Goal: Information Seeking & Learning: Check status

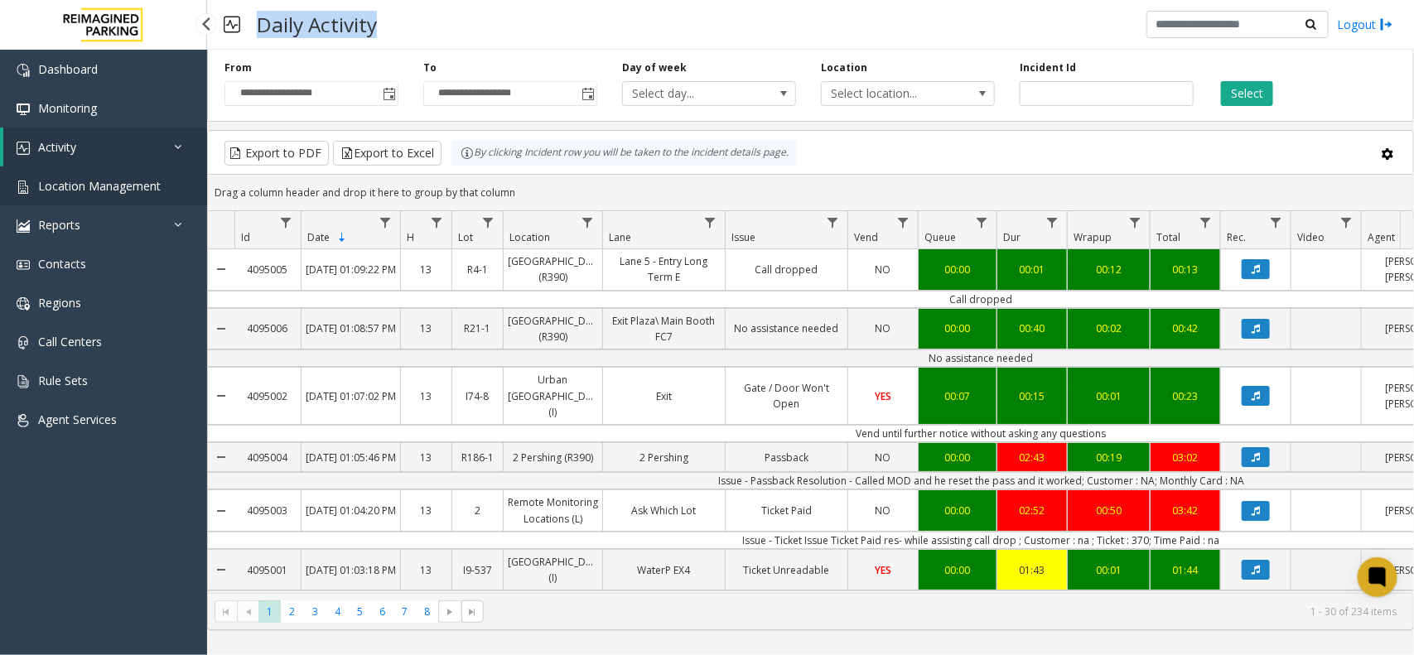
click at [51, 189] on span "Location Management" at bounding box center [99, 186] width 123 height 16
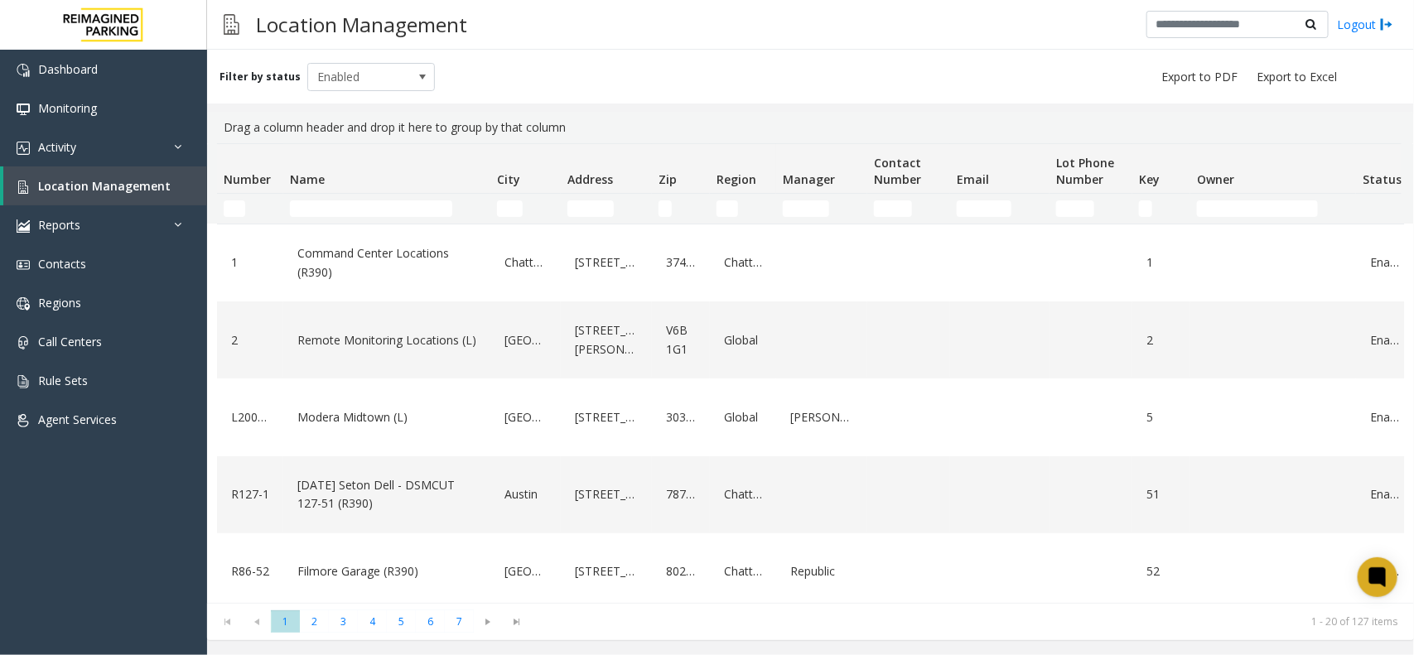
click at [365, 197] on td "Name Filter" at bounding box center [386, 209] width 207 height 30
click at [365, 200] on td "Name Filter" at bounding box center [386, 209] width 207 height 30
click at [365, 203] on input "Name Filter" at bounding box center [371, 208] width 162 height 17
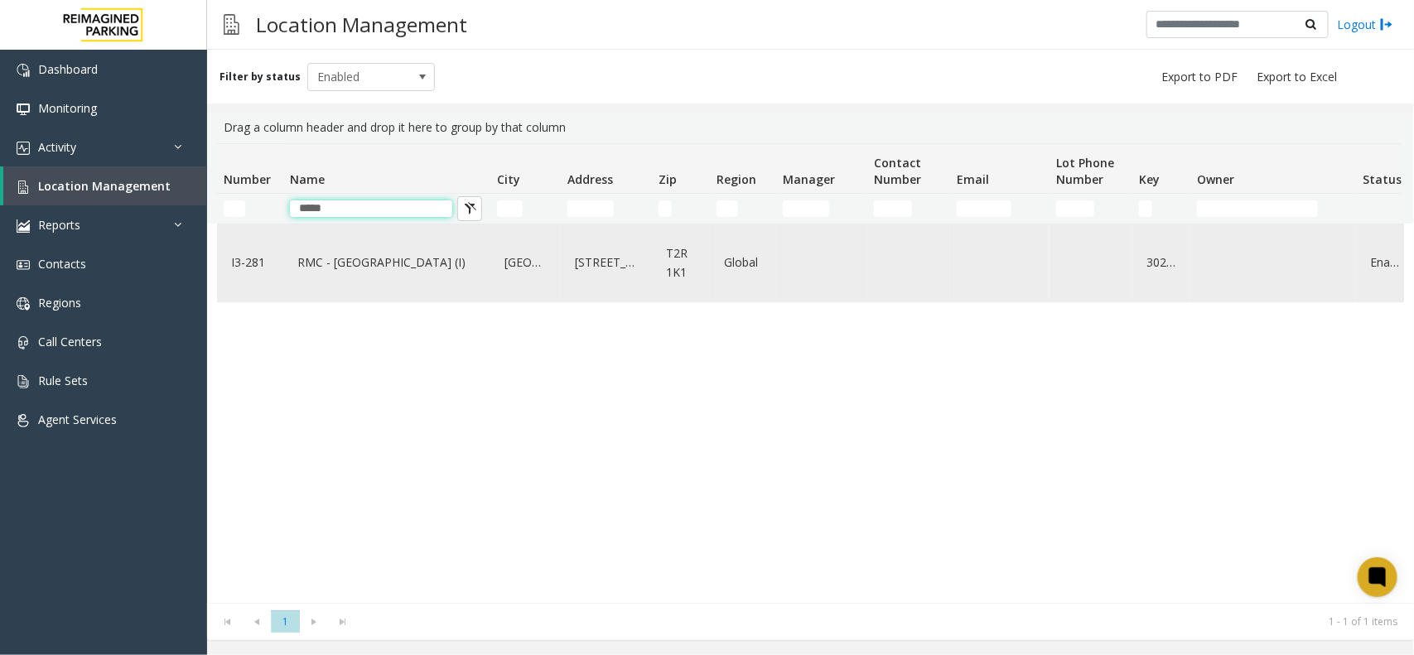
type input "*****"
click at [412, 278] on div "RMC - Mount Royal Village (I)" at bounding box center [386, 263] width 187 height 64
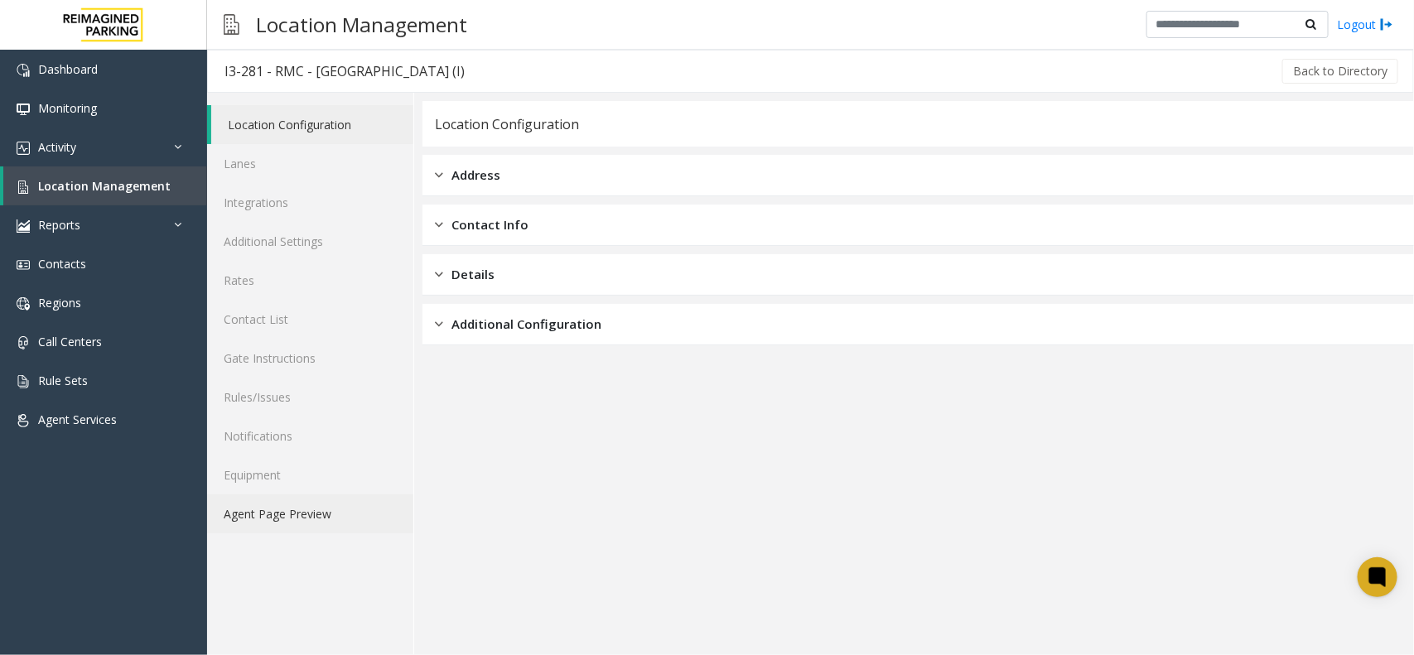
click at [265, 522] on link "Agent Page Preview" at bounding box center [310, 513] width 206 height 39
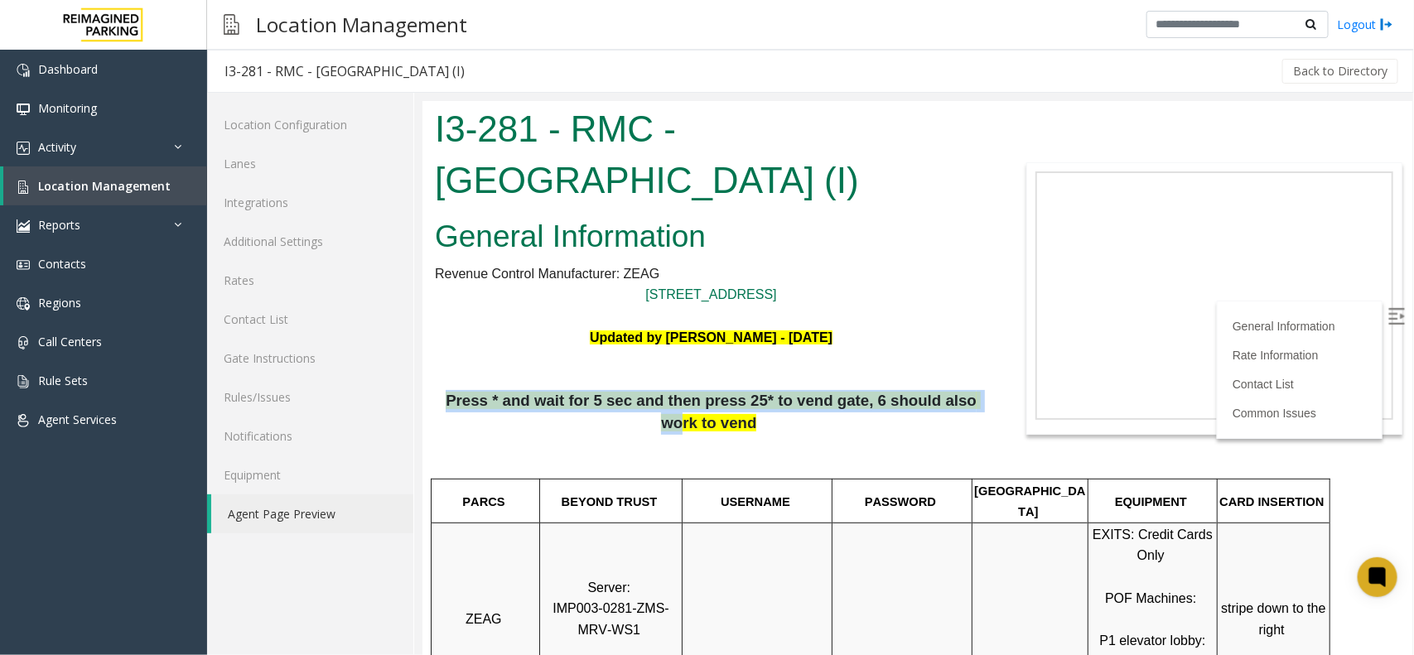
drag, startPoint x: 456, startPoint y: 398, endPoint x: 942, endPoint y: 404, distance: 485.3
click at [941, 403] on span "Press * and wait for 5 sec and then press 25* to vend gate, 6 should also work …" at bounding box center [712, 411] width 535 height 40
click at [1387, 316] on img at bounding box center [1395, 315] width 17 height 17
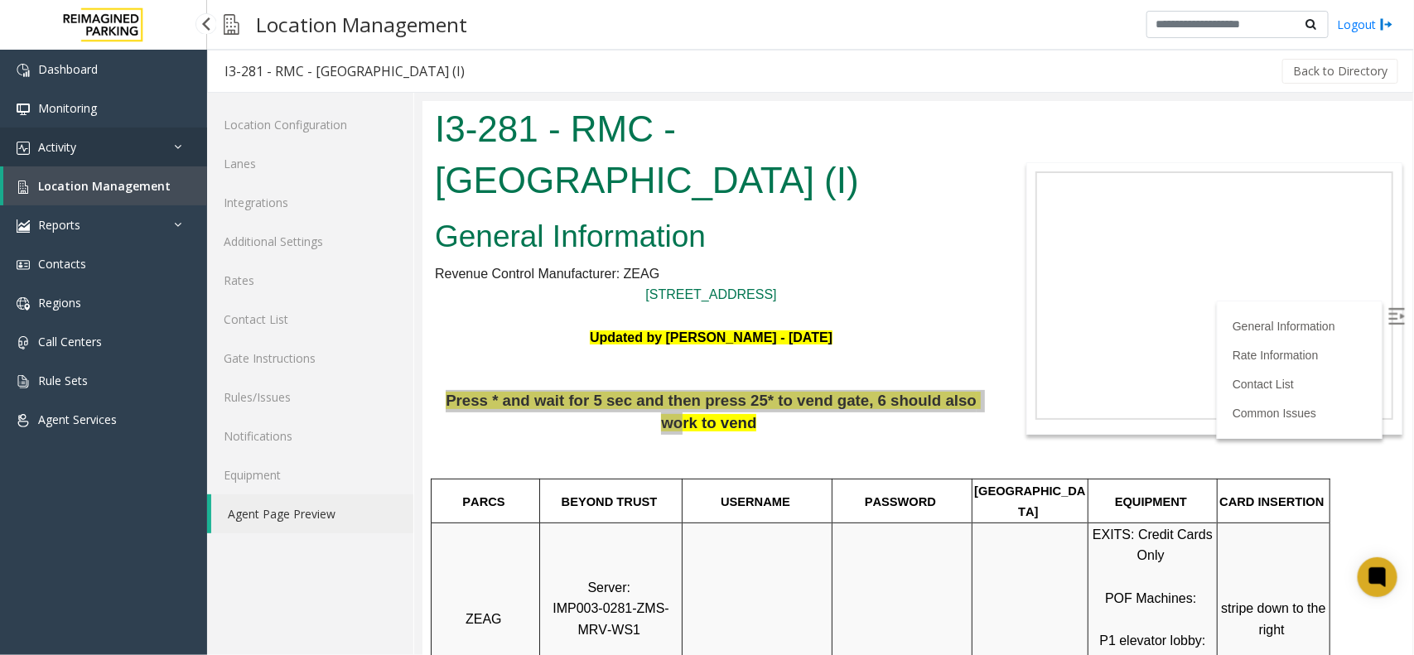
drag, startPoint x: 87, startPoint y: 152, endPoint x: 89, endPoint y: 161, distance: 10.1
click at [87, 152] on link "Activity" at bounding box center [103, 147] width 207 height 39
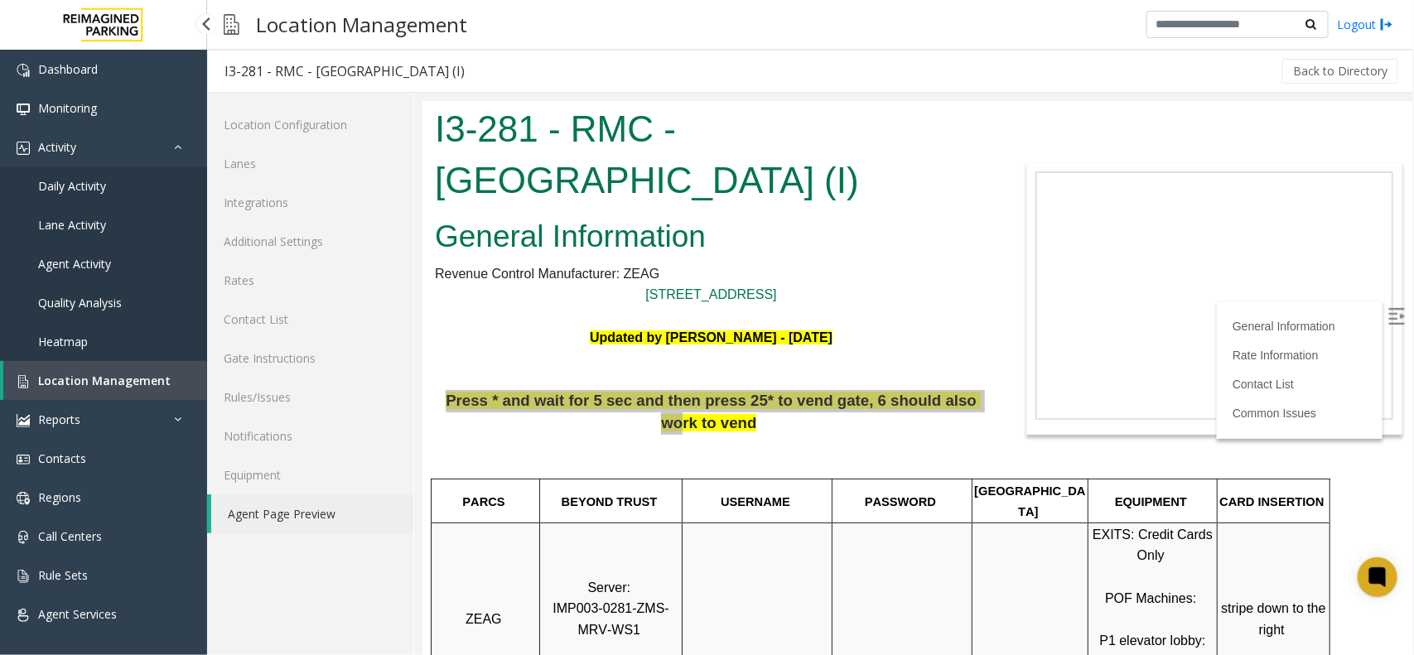
click at [93, 193] on link "Daily Activity" at bounding box center [103, 185] width 207 height 39
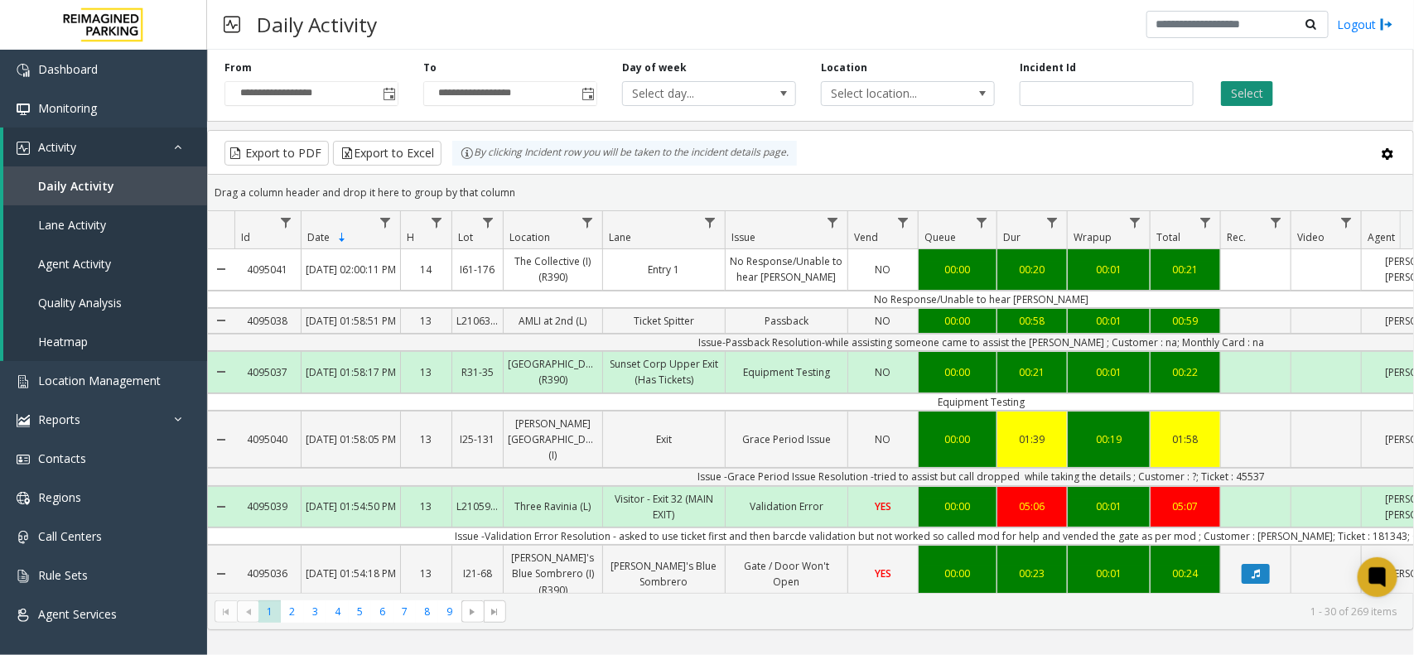
click at [1241, 85] on button "Select" at bounding box center [1247, 93] width 52 height 25
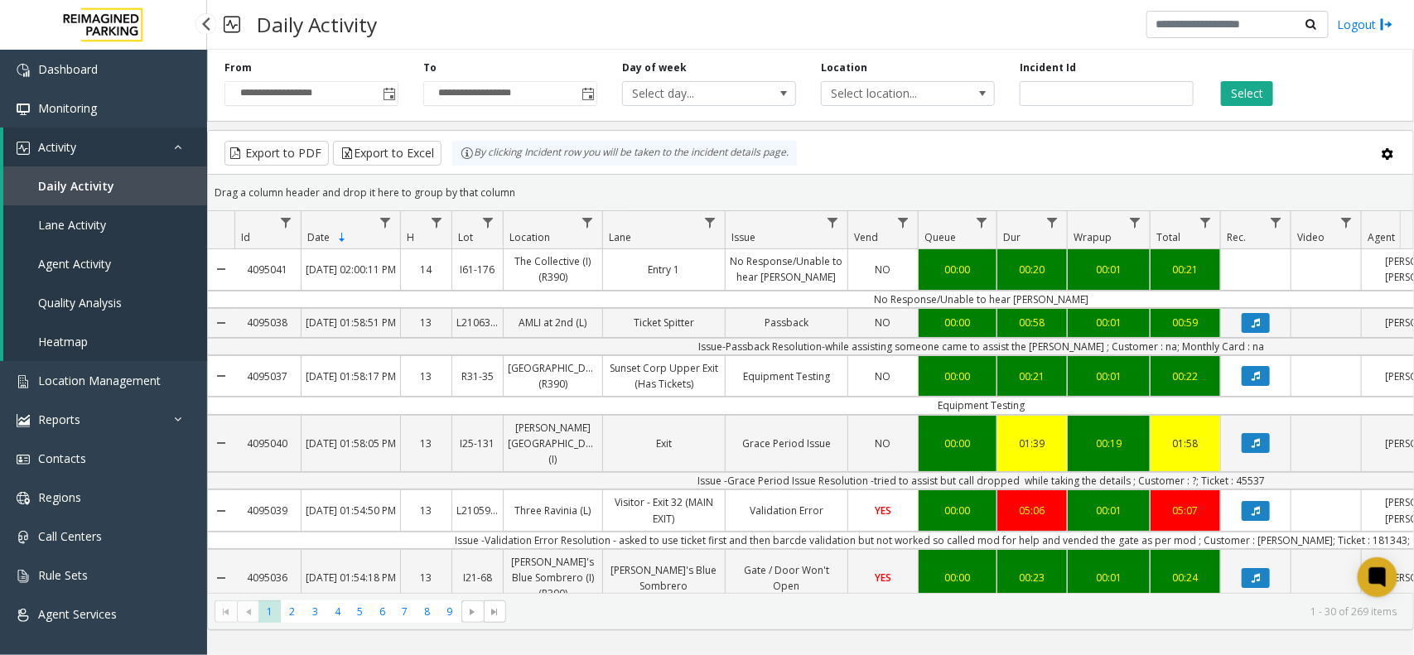
click at [77, 187] on span "Daily Activity" at bounding box center [76, 186] width 76 height 16
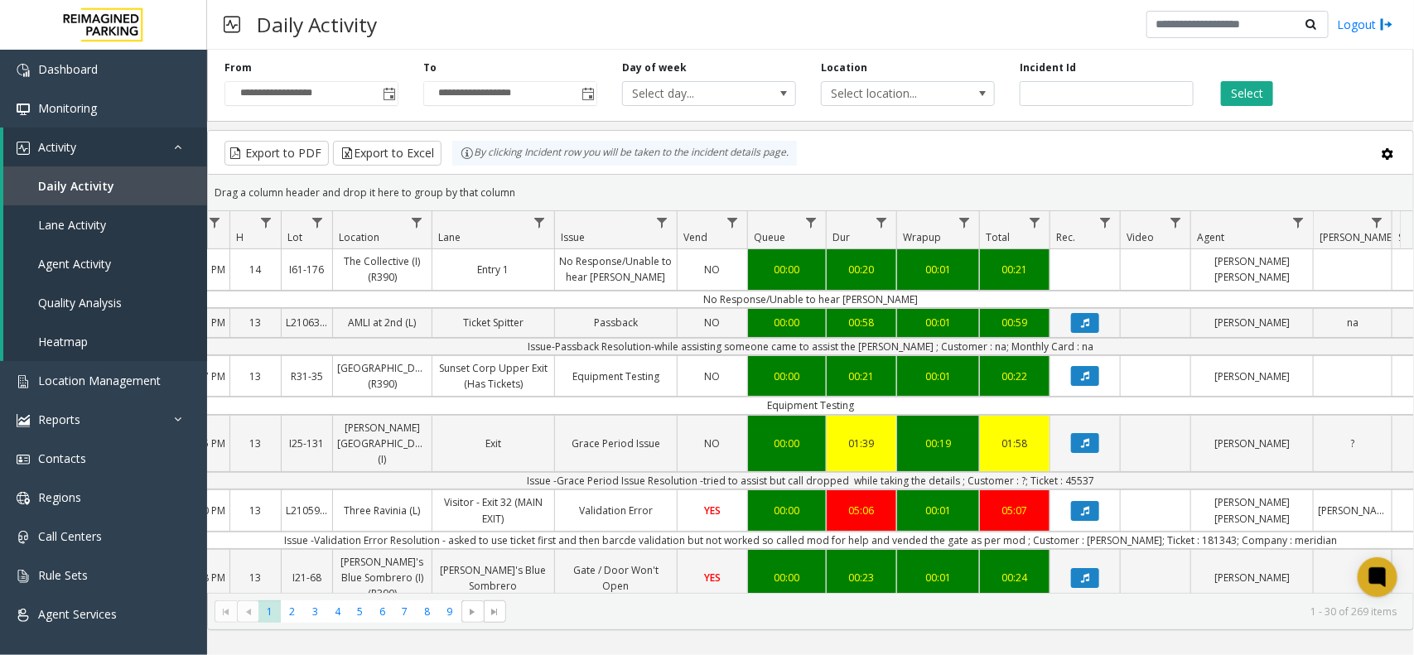
scroll to position [0, 172]
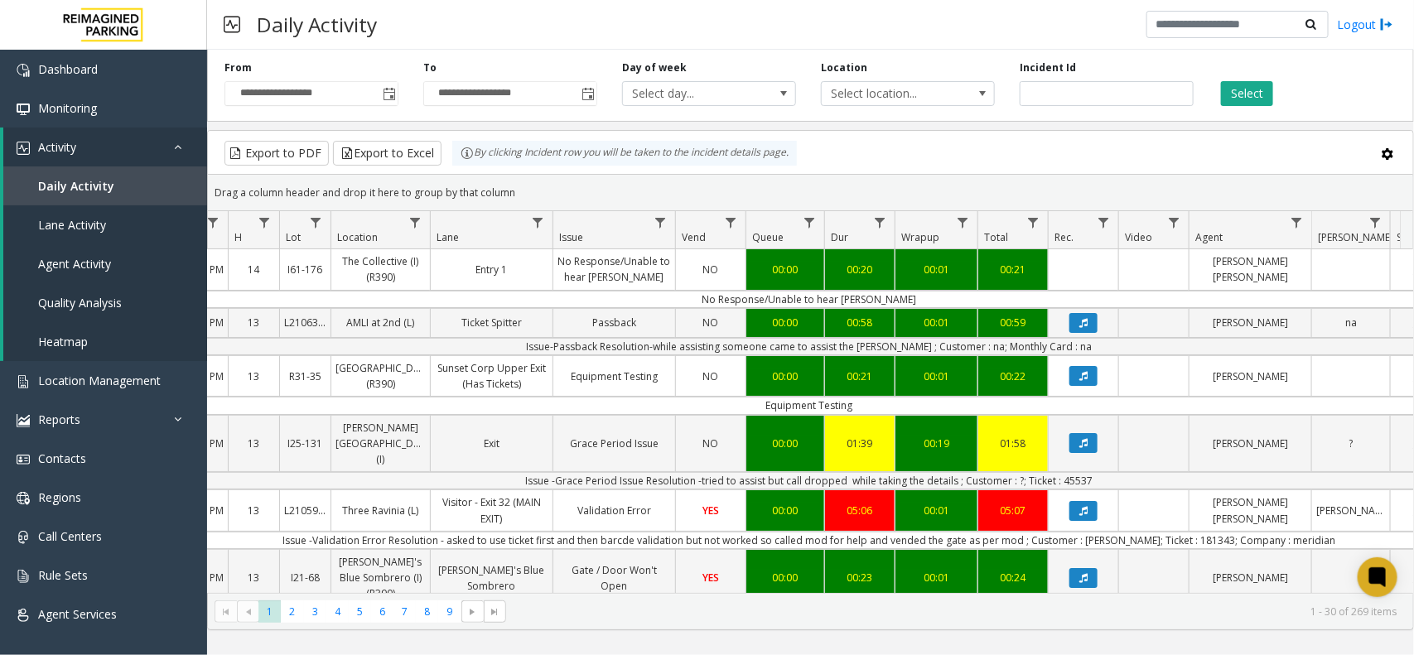
click at [1071, 482] on td "Issue -Grace Period Issue Resolution -tried to assist but call dropped while ta…" at bounding box center [808, 480] width 1493 height 17
copy td "45537"
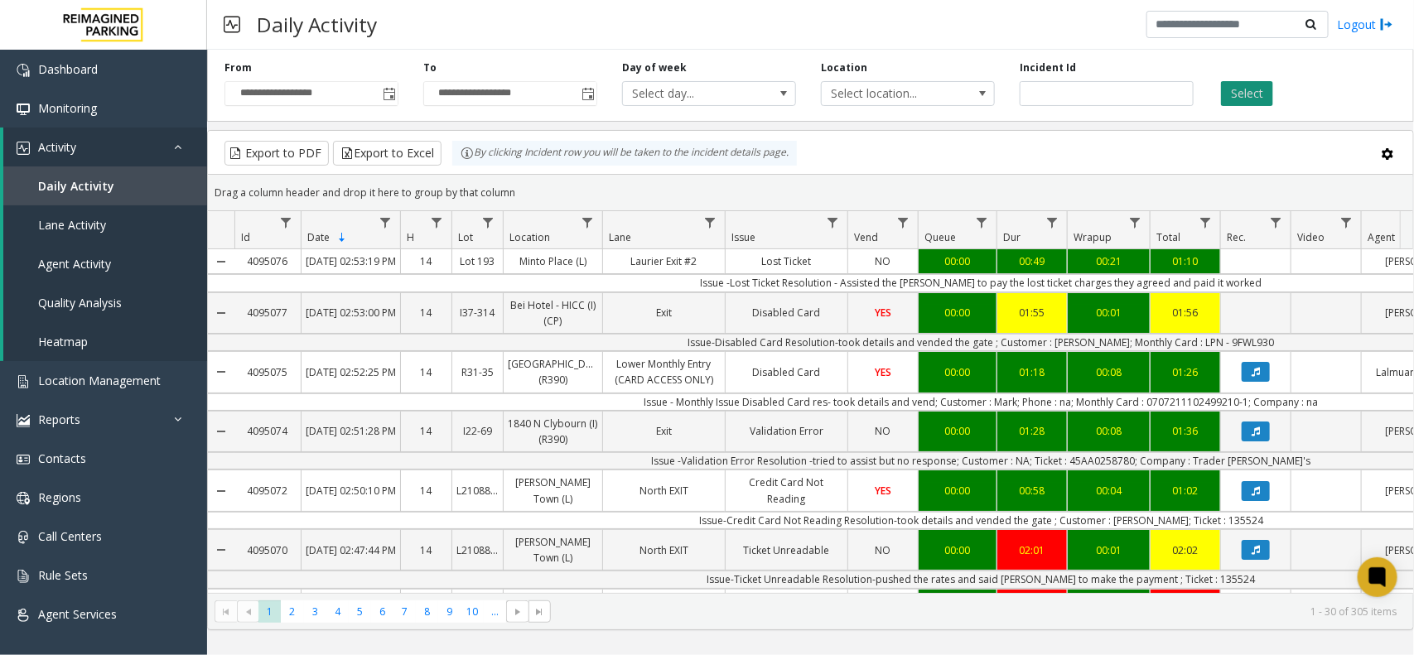
click at [1268, 91] on button "Select" at bounding box center [1247, 93] width 52 height 25
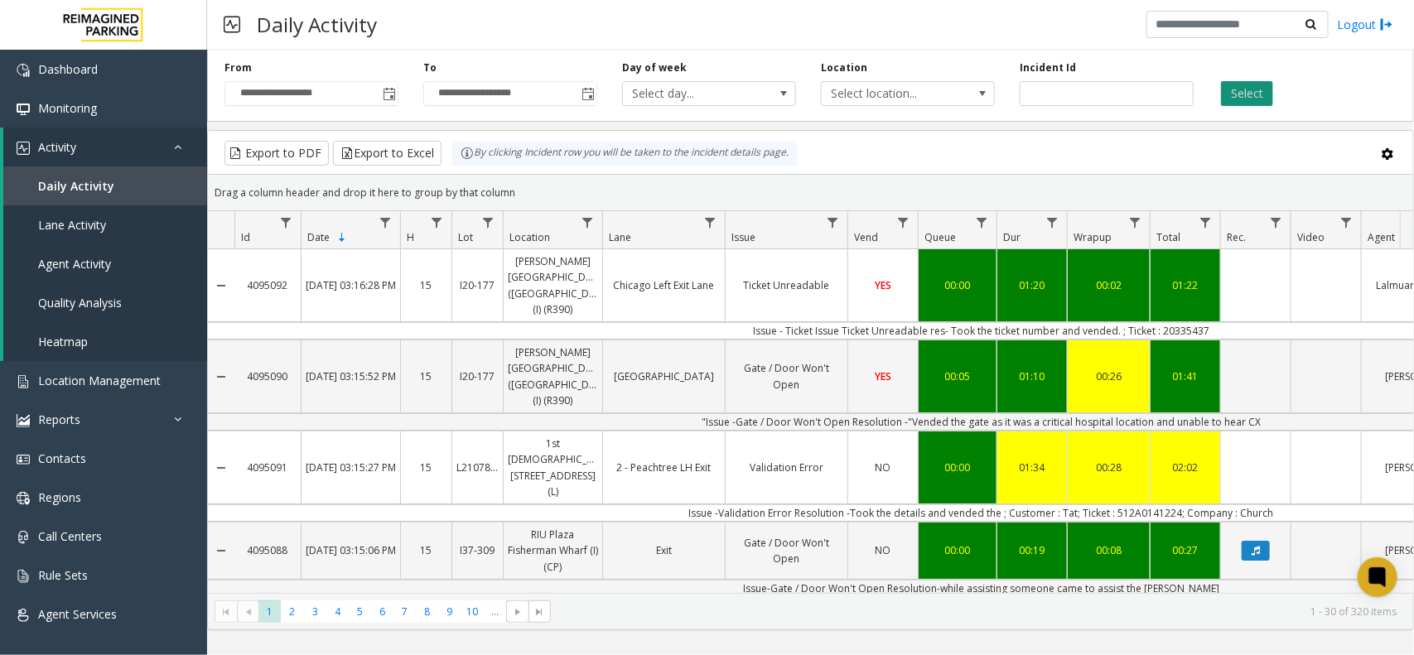
click at [1243, 99] on button "Select" at bounding box center [1247, 93] width 52 height 25
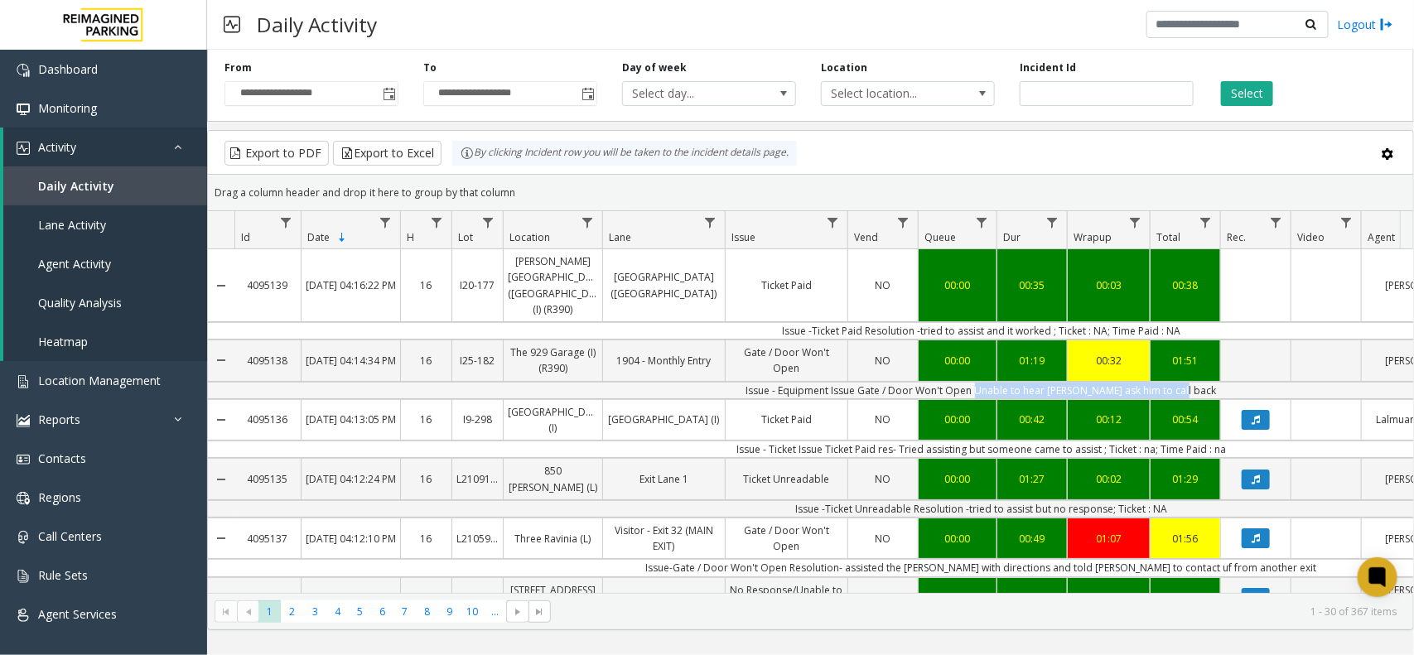
copy td "Unable to hear parker ask him to call back"
drag, startPoint x: 995, startPoint y: 377, endPoint x: 1213, endPoint y: 383, distance: 218.7
click at [1213, 383] on td "Issue - Equipment Issue Gate / Door Won't Open Unable to hear parker ask him to…" at bounding box center [980, 390] width 1493 height 17
click at [472, 41] on div "Daily Activity Logout" at bounding box center [810, 25] width 1207 height 50
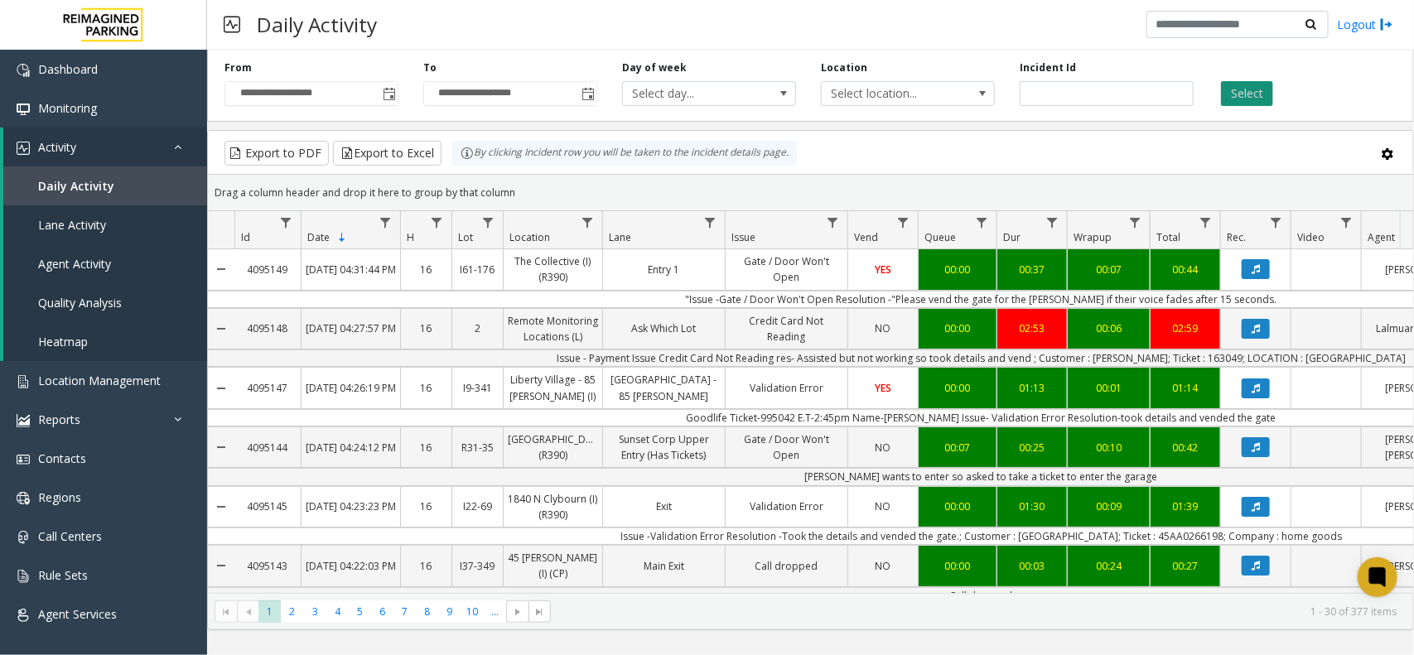
click at [1255, 83] on button "Select" at bounding box center [1247, 93] width 52 height 25
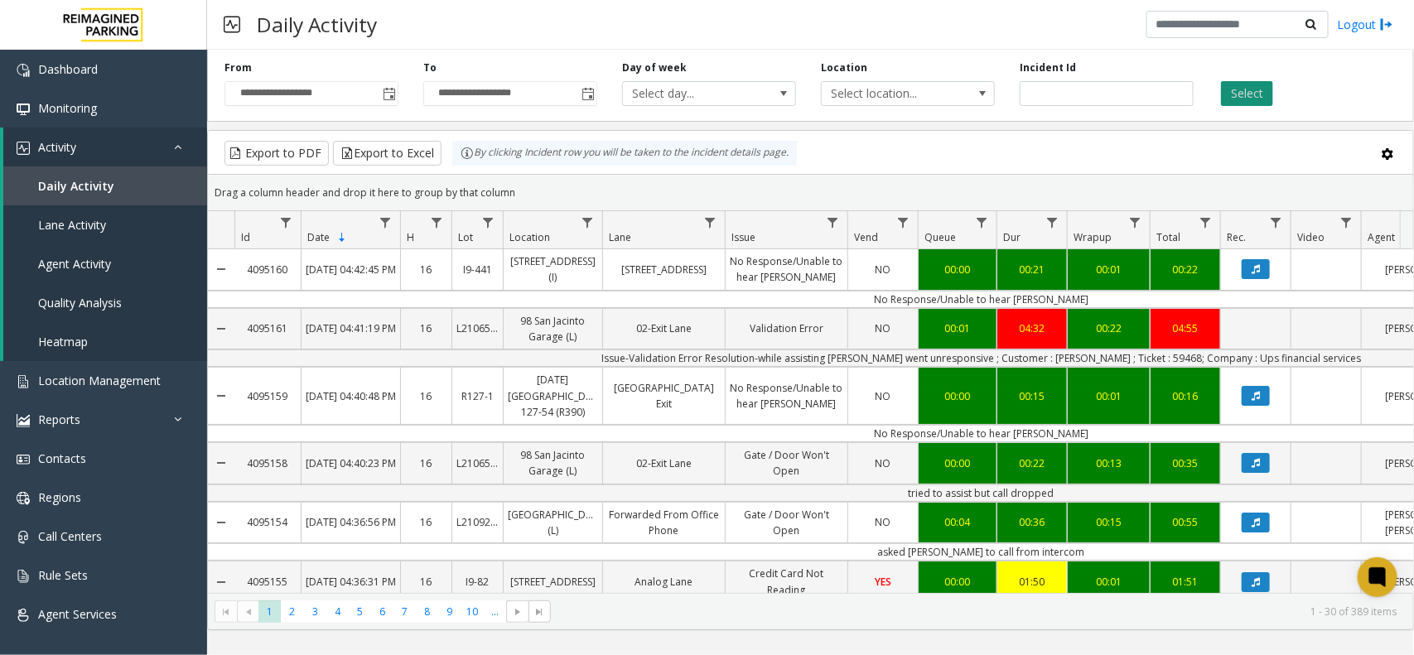
click at [1272, 98] on button "Select" at bounding box center [1247, 93] width 52 height 25
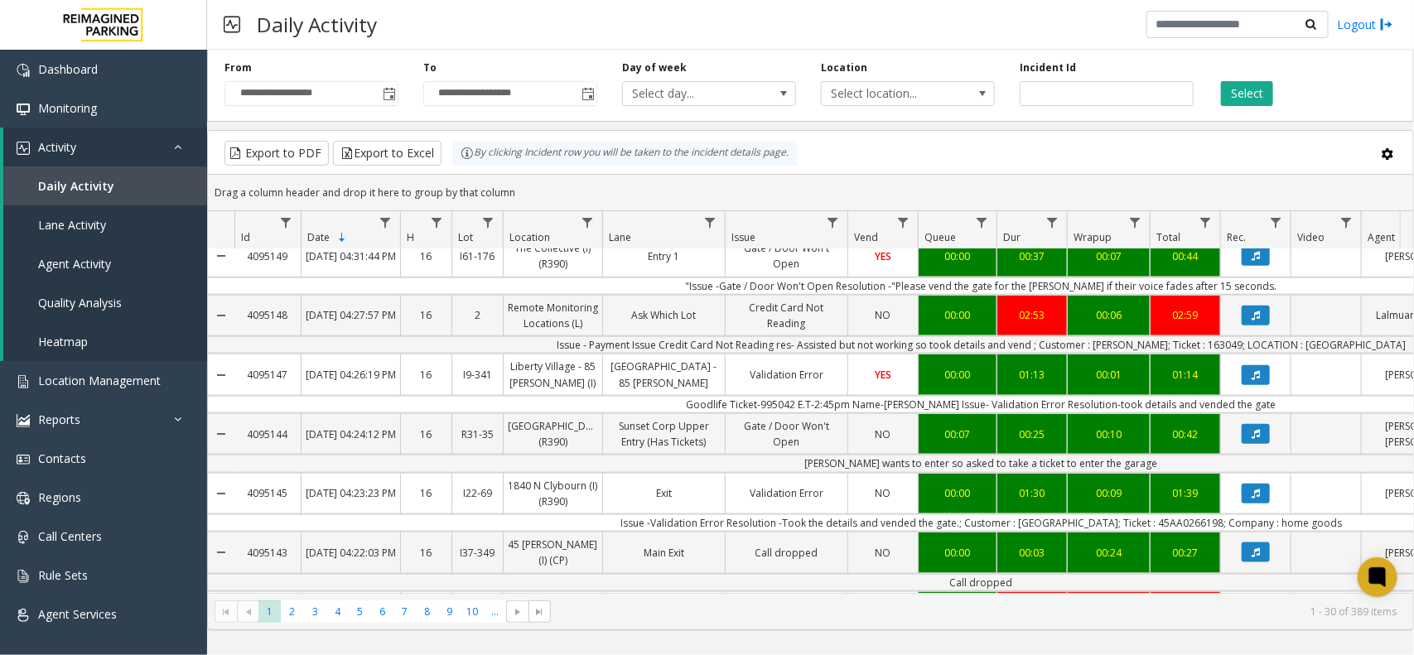
scroll to position [621, 0]
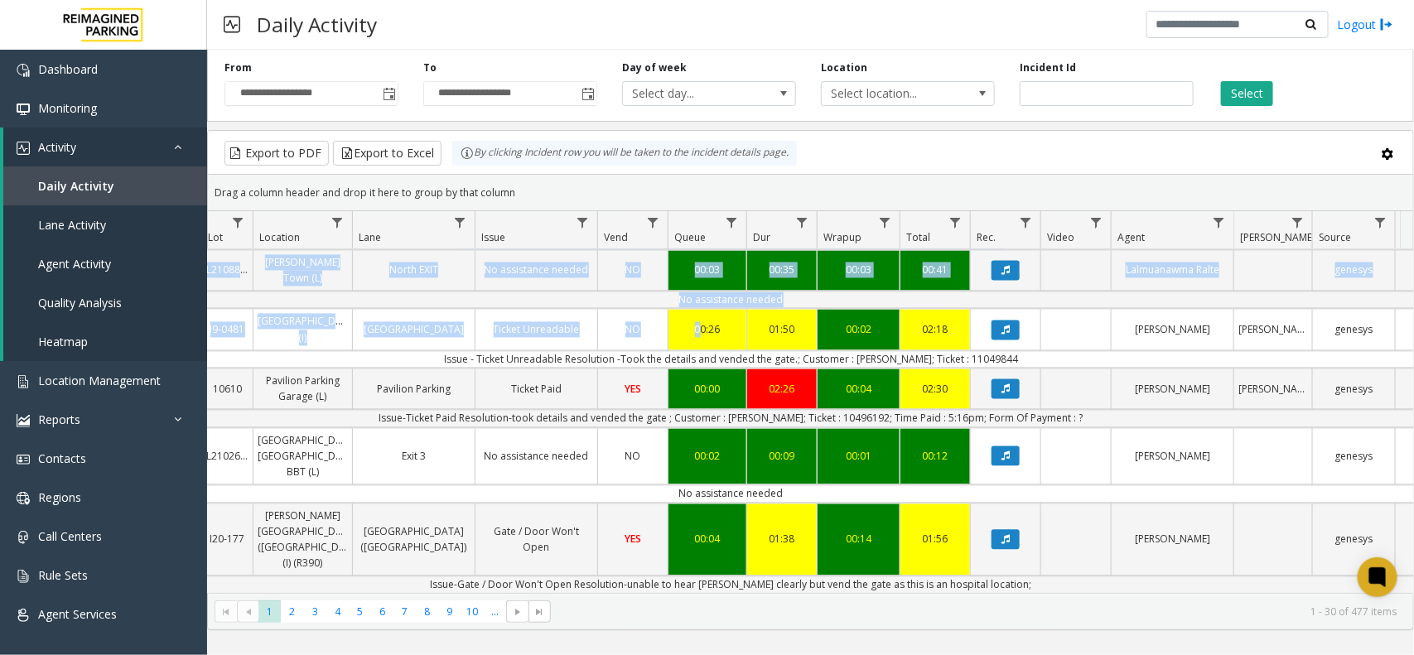
scroll to position [0, 327]
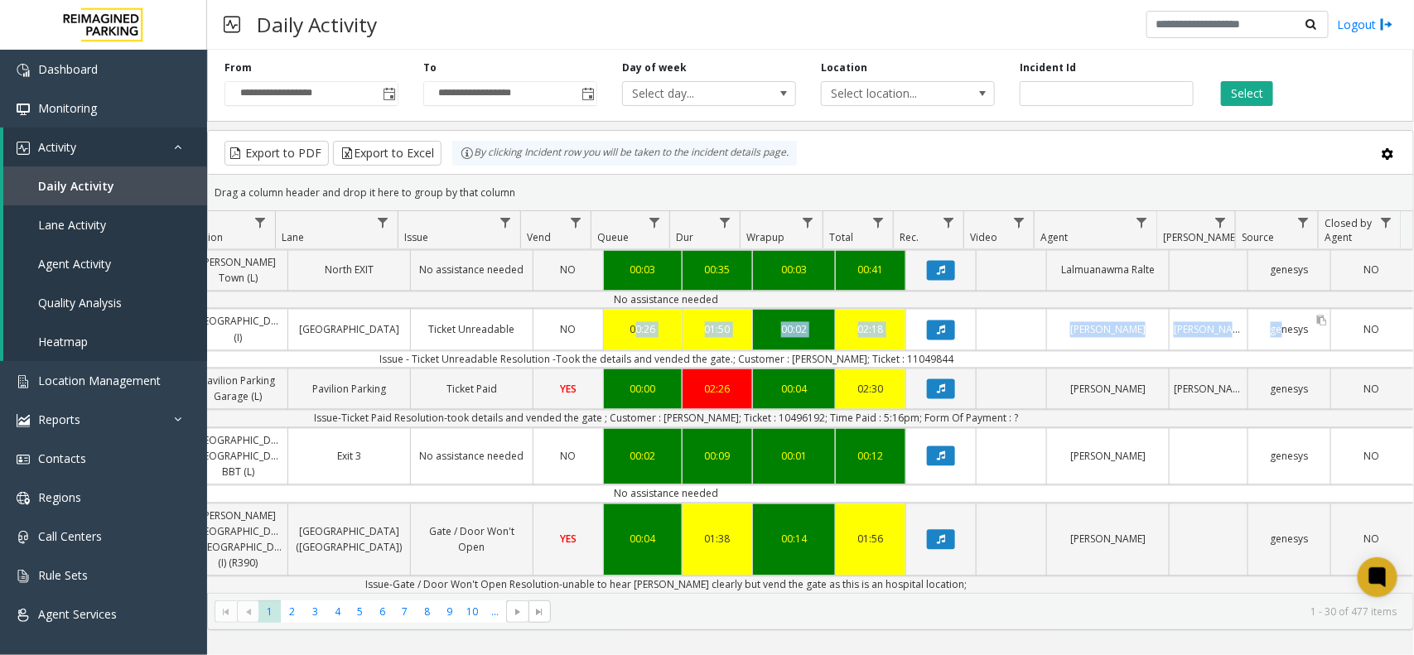
drag, startPoint x: 961, startPoint y: 359, endPoint x: 983, endPoint y: 563, distance: 205.8
click at [1261, 341] on tr "4095224 Oct 7, 2025 05:19:27 PM 17 I9-0481 Women's College Hospital (I) Women's…" at bounding box center [653, 329] width 1520 height 41
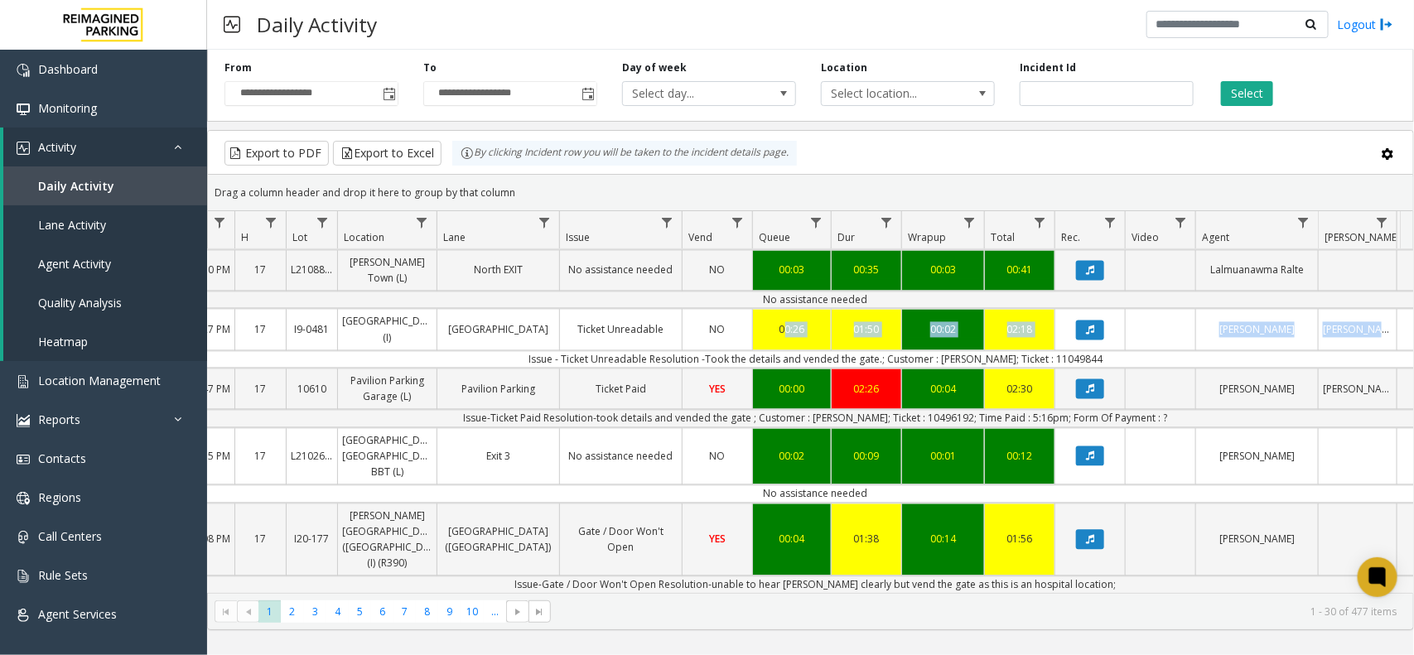
scroll to position [0, 0]
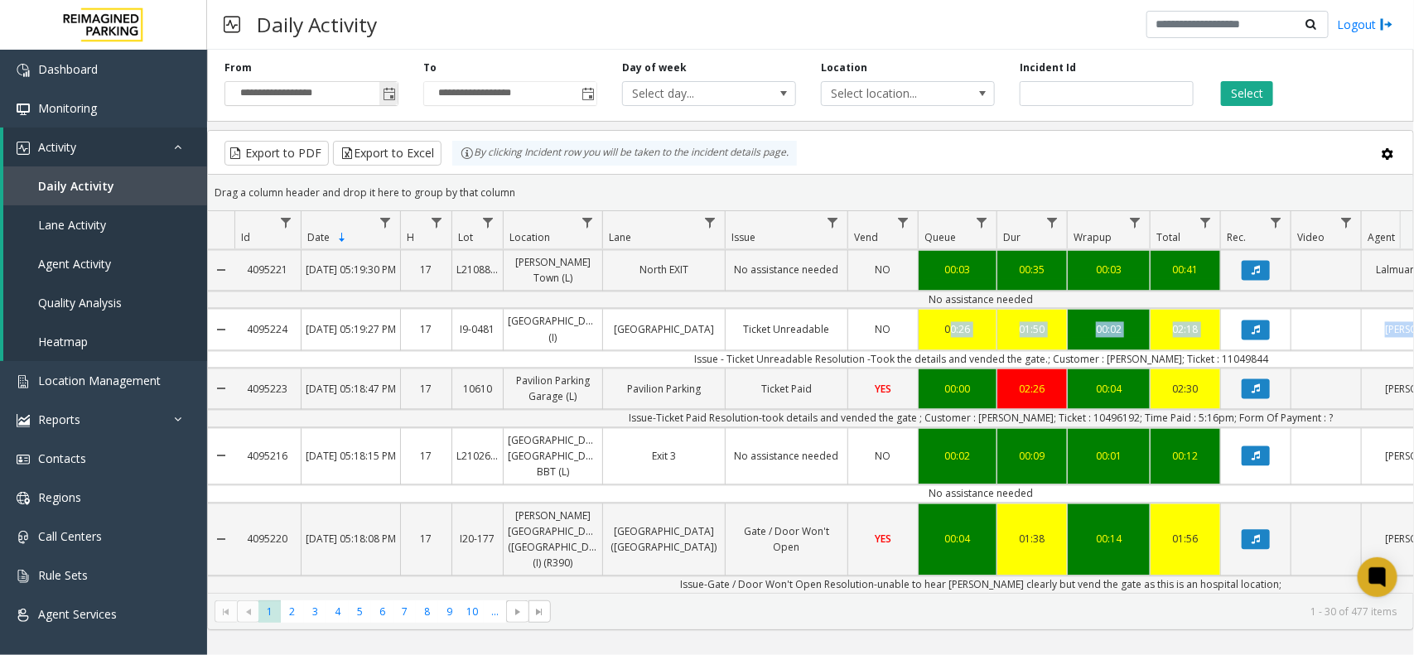
click at [391, 98] on span "Toggle popup" at bounding box center [389, 94] width 13 height 13
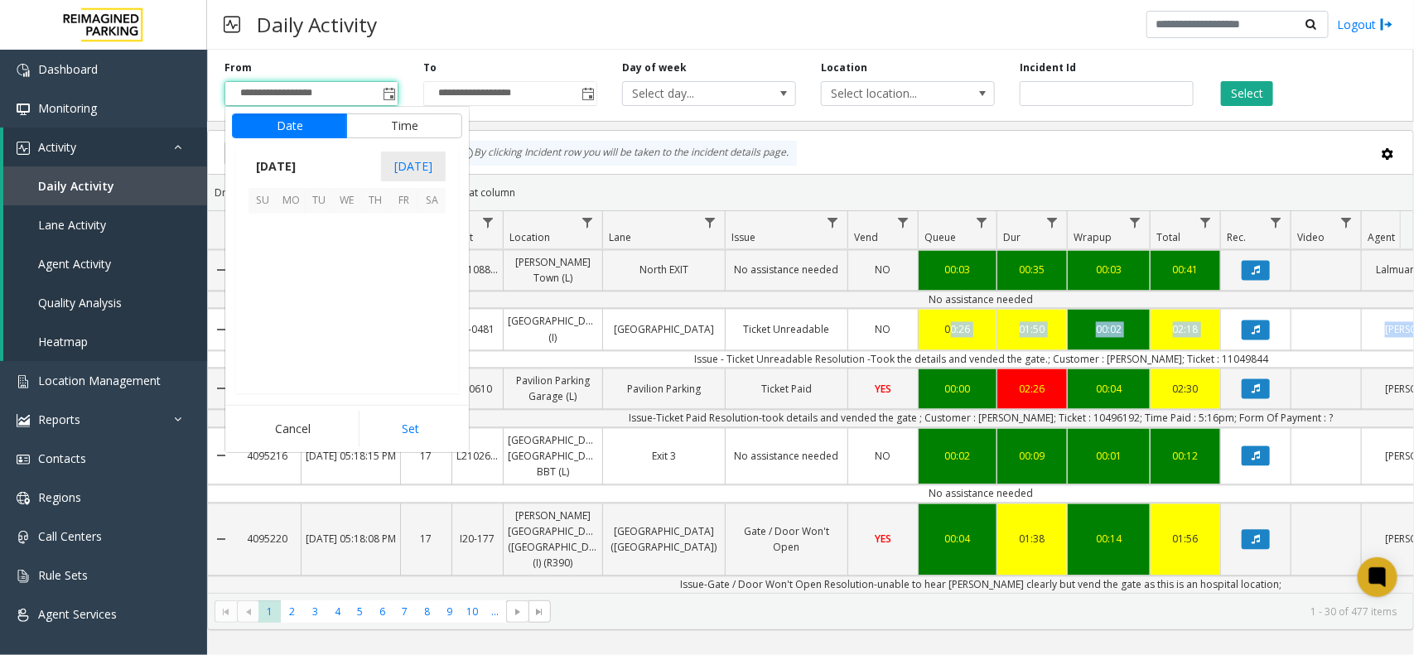
scroll to position [297276, 0]
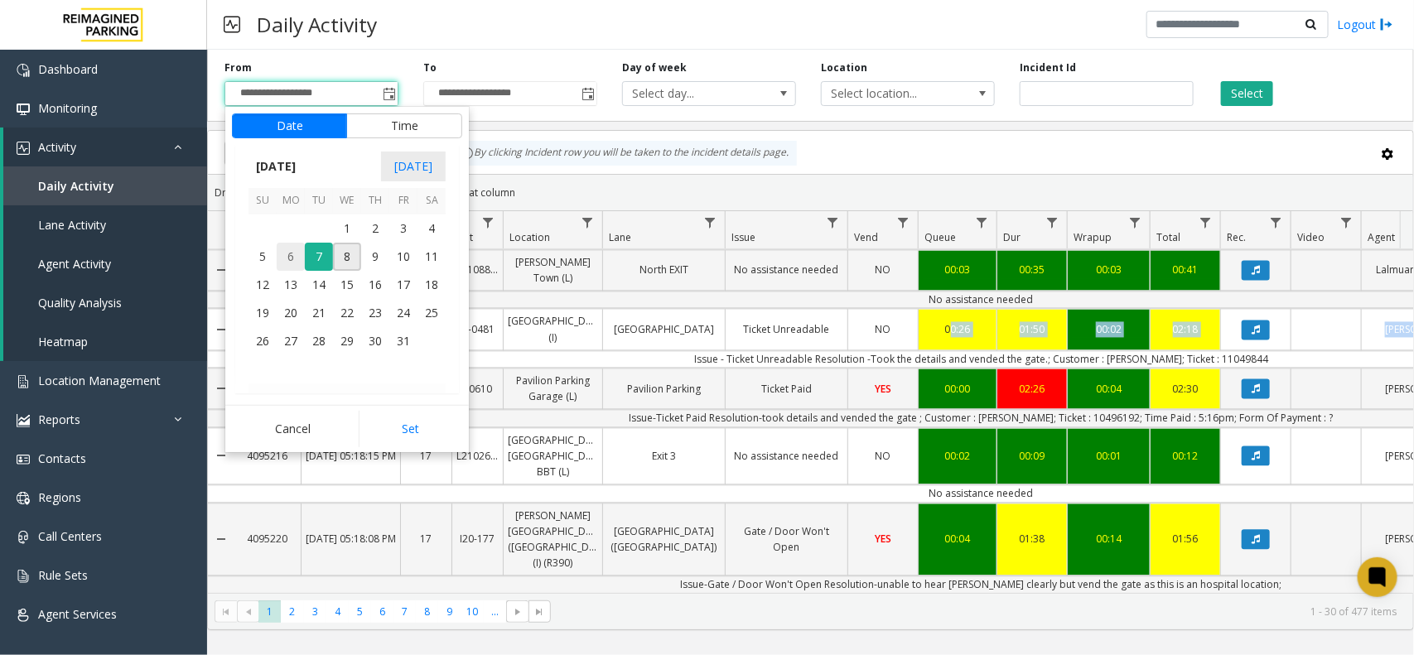
click at [291, 248] on span "6" at bounding box center [291, 257] width 28 height 28
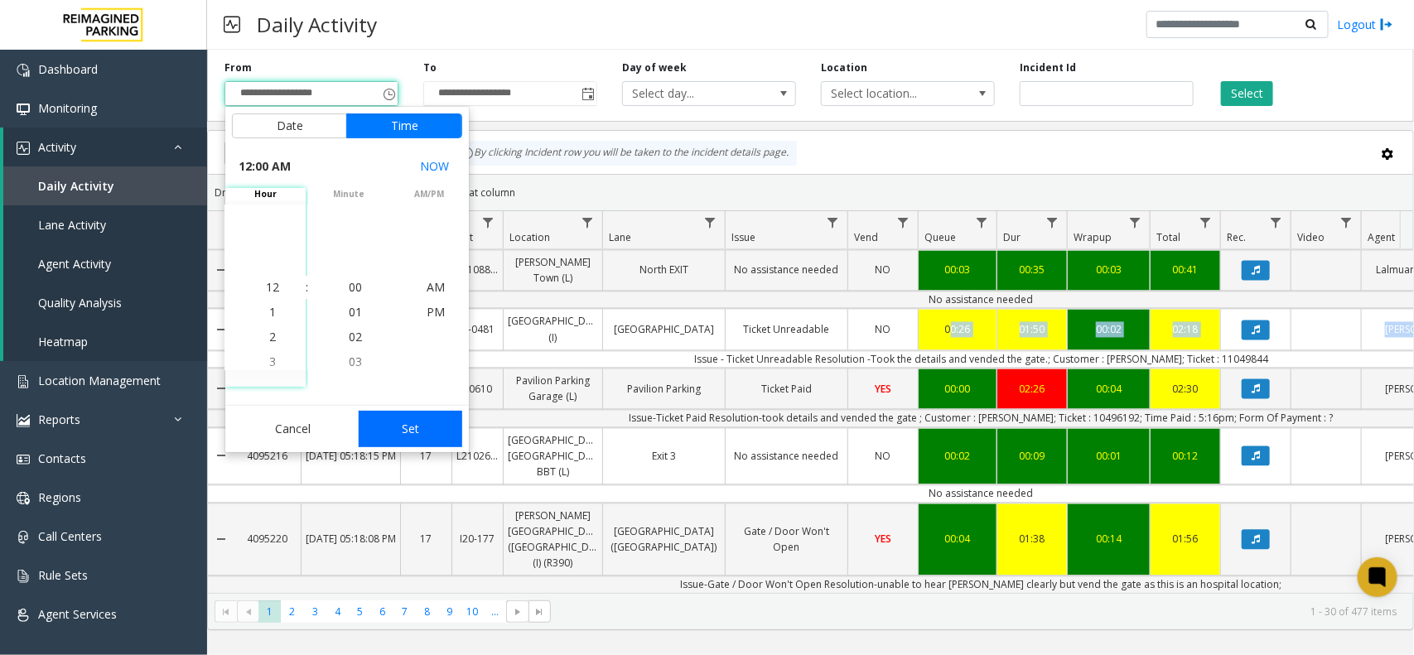
click at [420, 436] on button "Set" at bounding box center [411, 429] width 104 height 36
type input "**********"
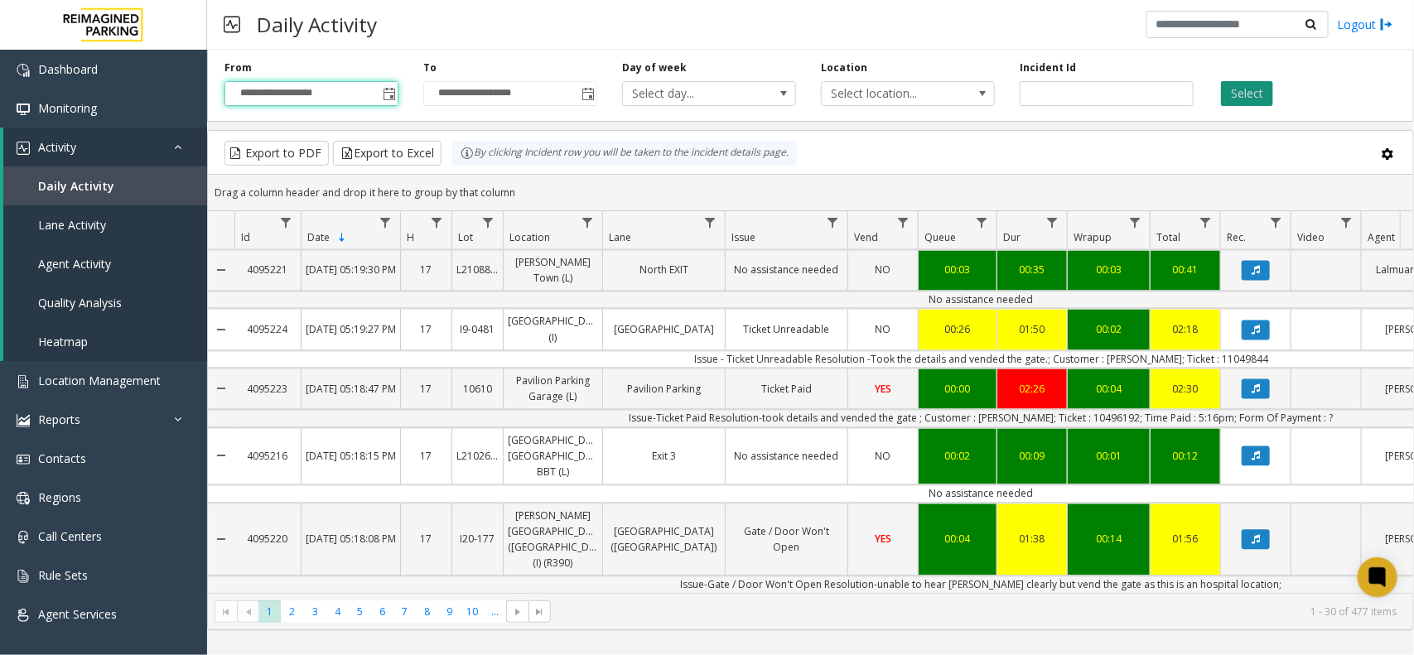
click at [1202, 91] on div "Incident Id" at bounding box center [1106, 83] width 199 height 46
click at [1239, 93] on button "Select" at bounding box center [1247, 93] width 52 height 25
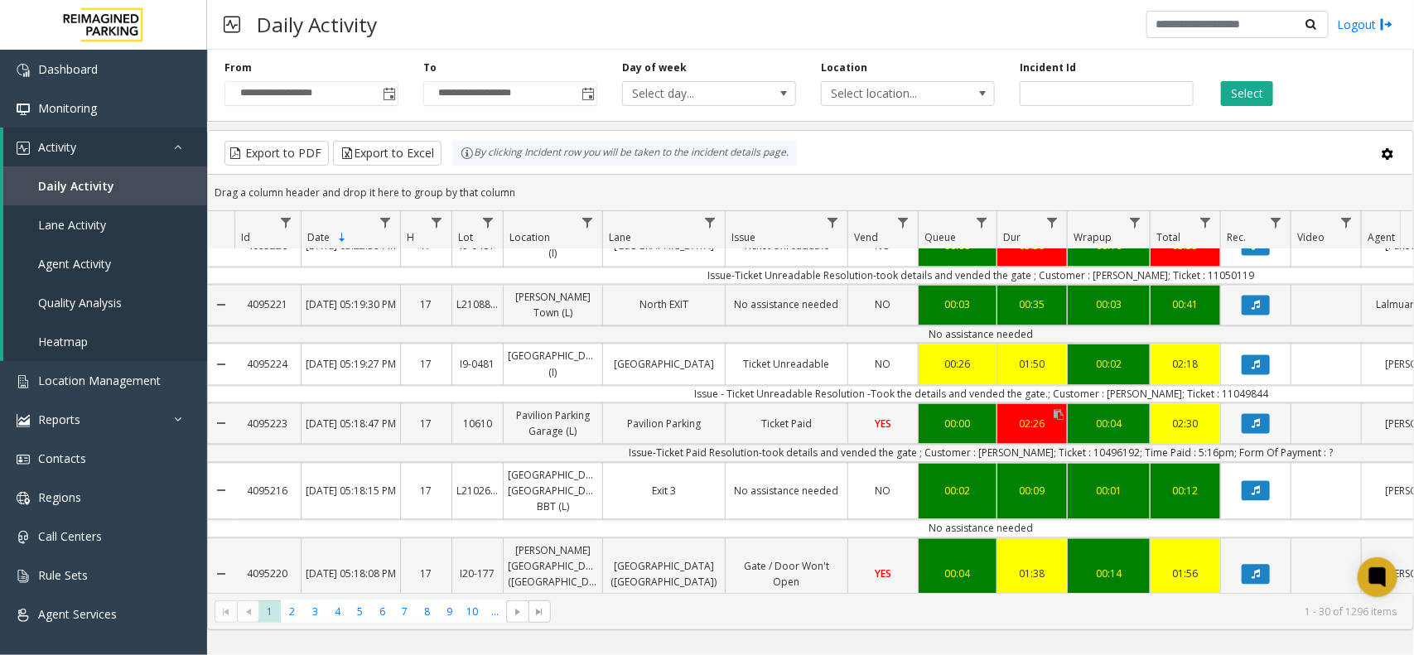
scroll to position [1583, 0]
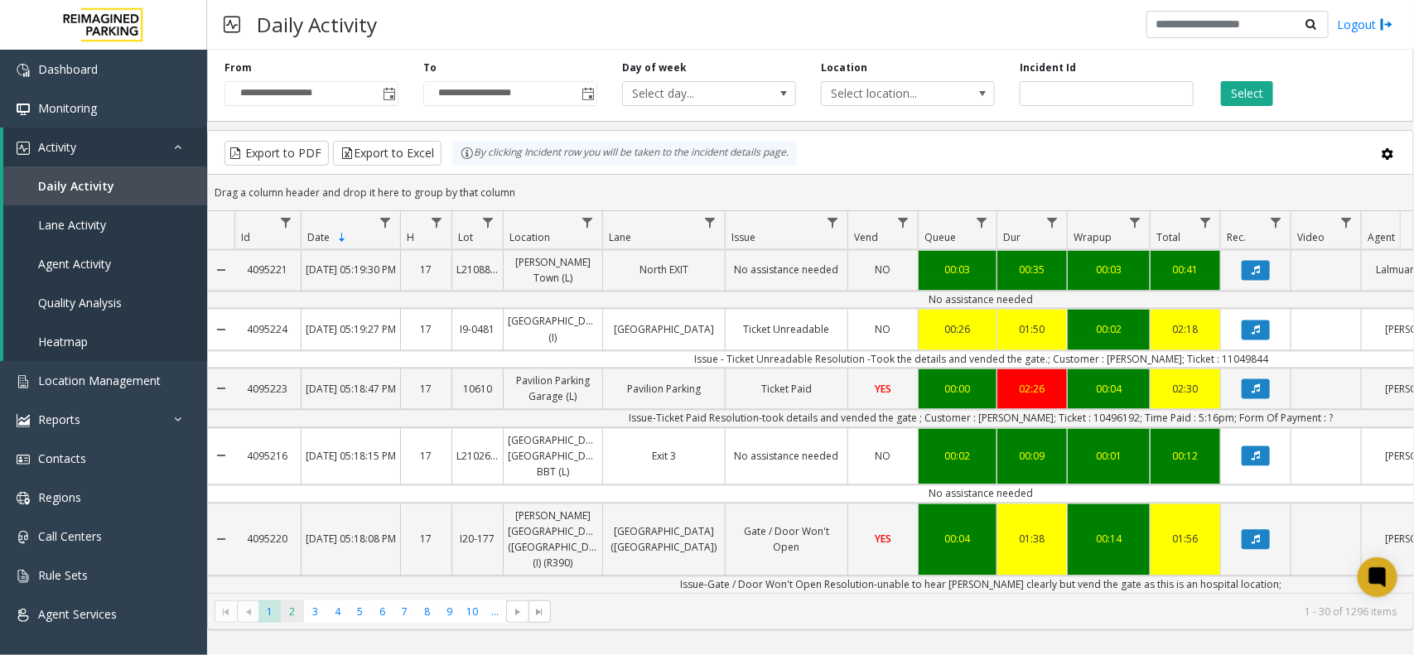
click at [292, 609] on span "2" at bounding box center [292, 611] width 22 height 22
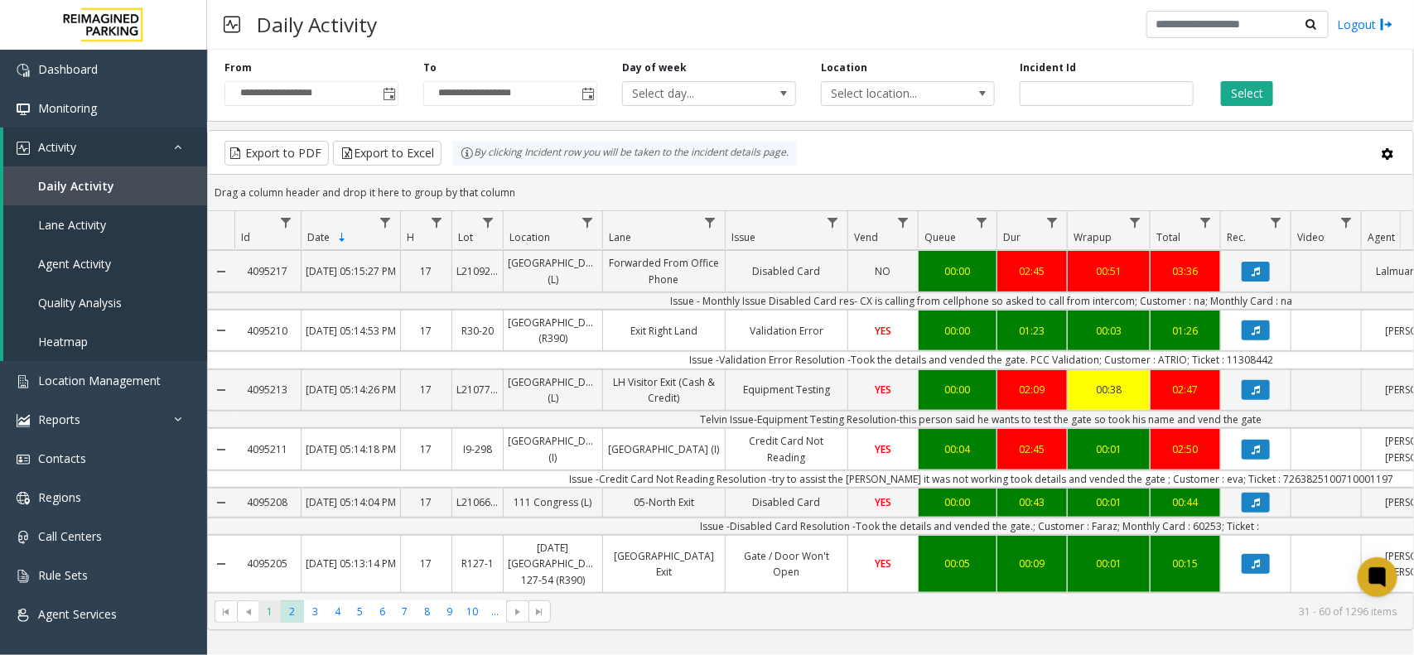
click at [269, 611] on span "1" at bounding box center [269, 611] width 22 height 22
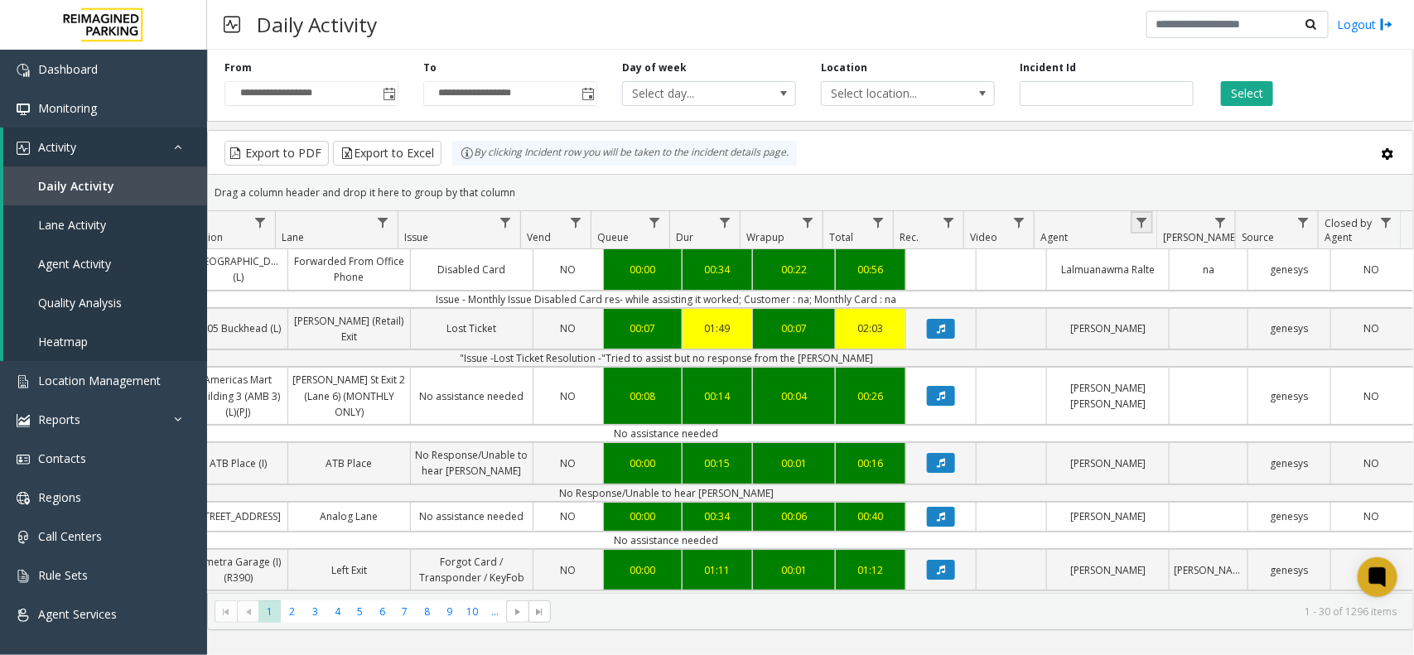
drag, startPoint x: 1132, startPoint y: 224, endPoint x: 1145, endPoint y: 229, distance: 13.9
click at [1135, 228] on link "Data table" at bounding box center [1141, 222] width 22 height 22
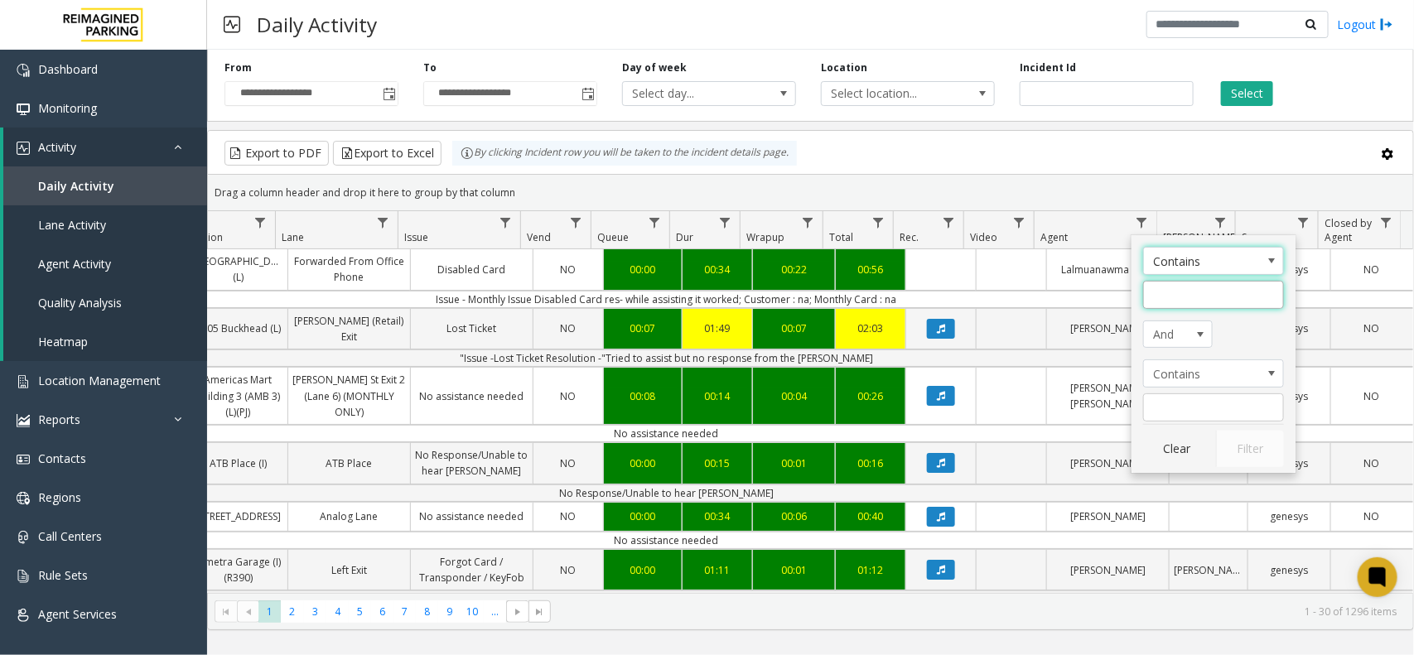
click at [1168, 295] on input "Agent Filter" at bounding box center [1213, 295] width 141 height 28
type input "*****"
click button "Filter" at bounding box center [1250, 449] width 68 height 36
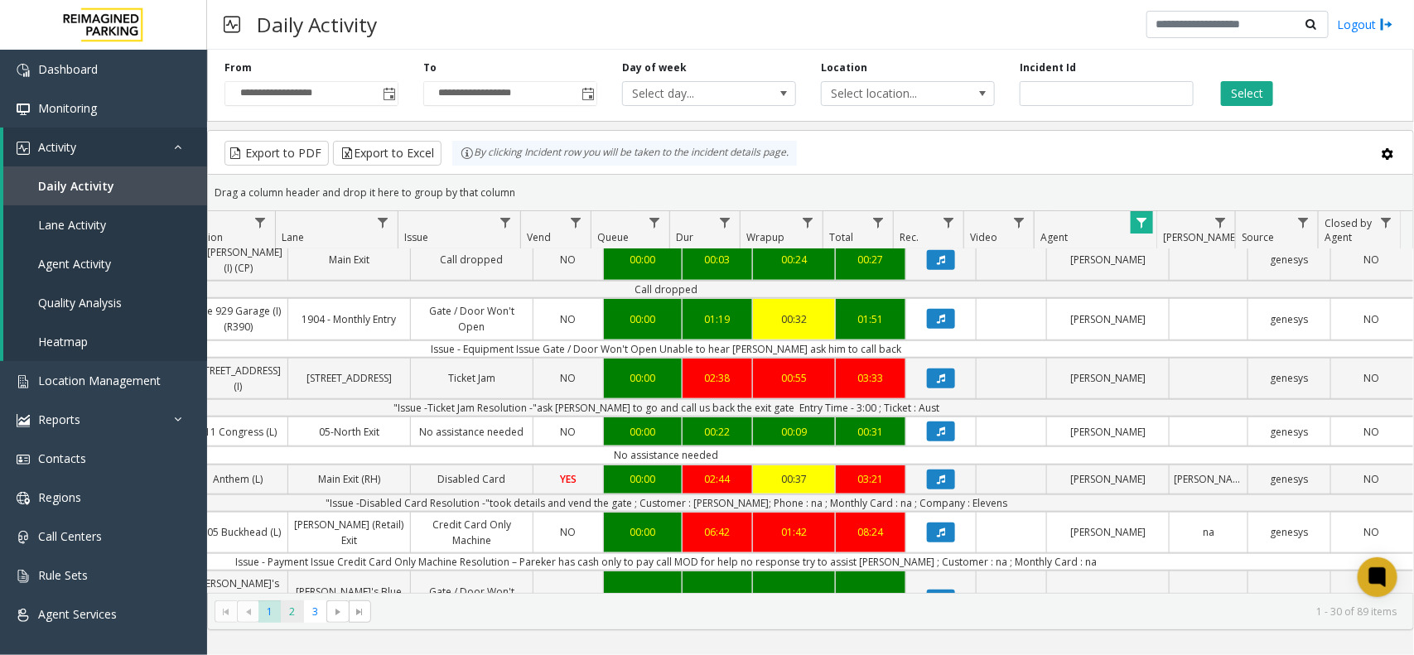
click at [296, 610] on span "2" at bounding box center [292, 611] width 22 height 22
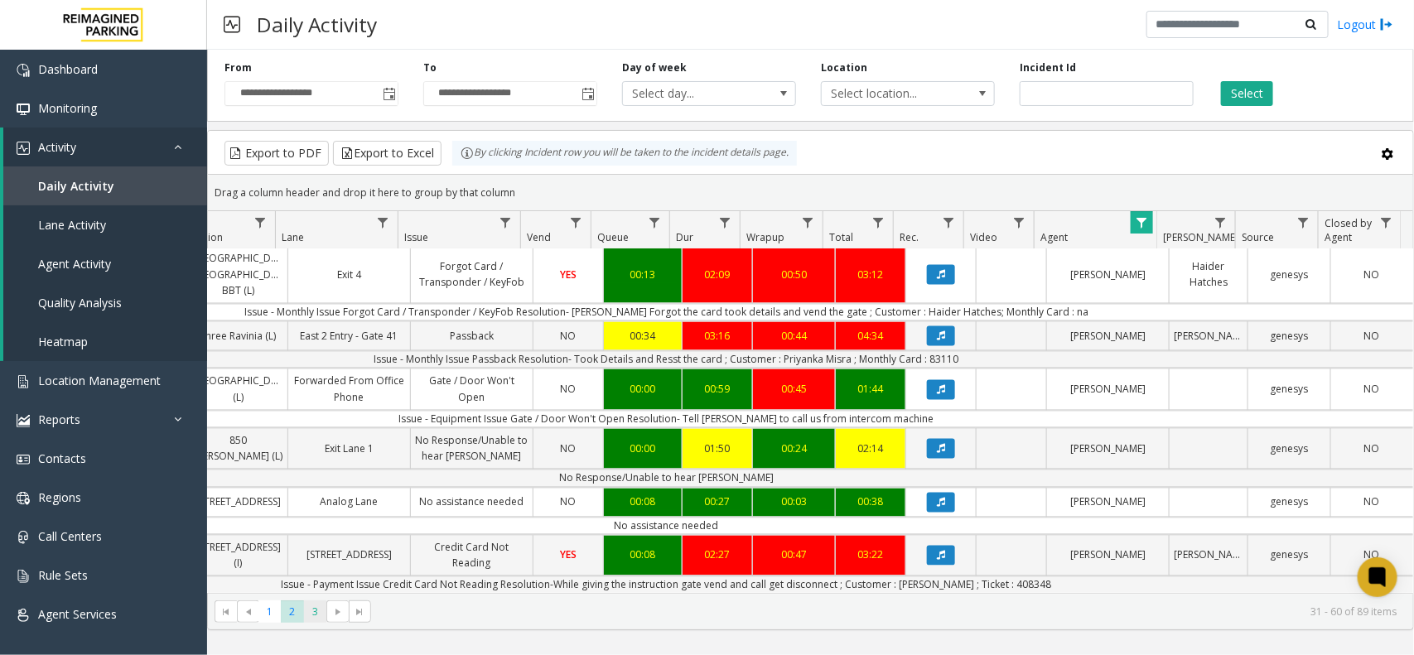
click at [311, 611] on span "3" at bounding box center [315, 611] width 22 height 22
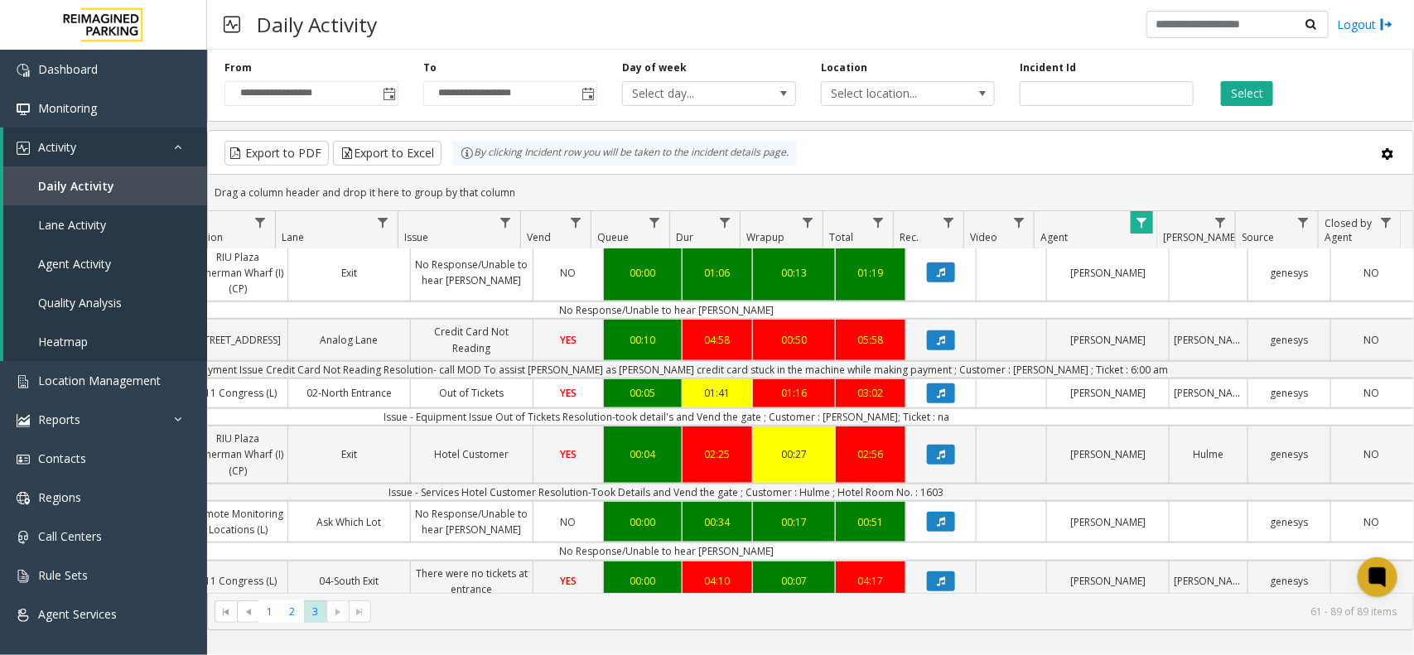
click at [335, 614] on kendo-pager-next-buttons at bounding box center [348, 611] width 45 height 23
click at [272, 613] on span "1" at bounding box center [269, 611] width 22 height 22
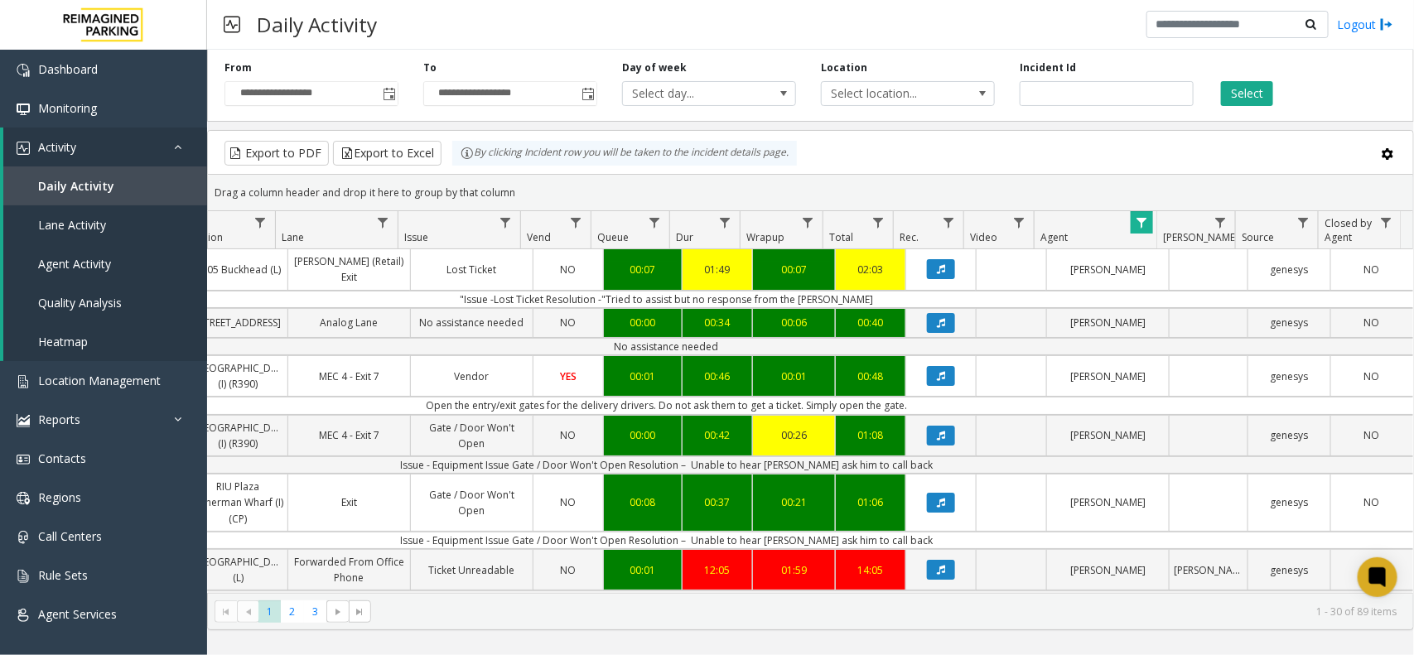
scroll to position [0, 316]
click at [1151, 229] on span "Data table" at bounding box center [1152, 222] width 13 height 13
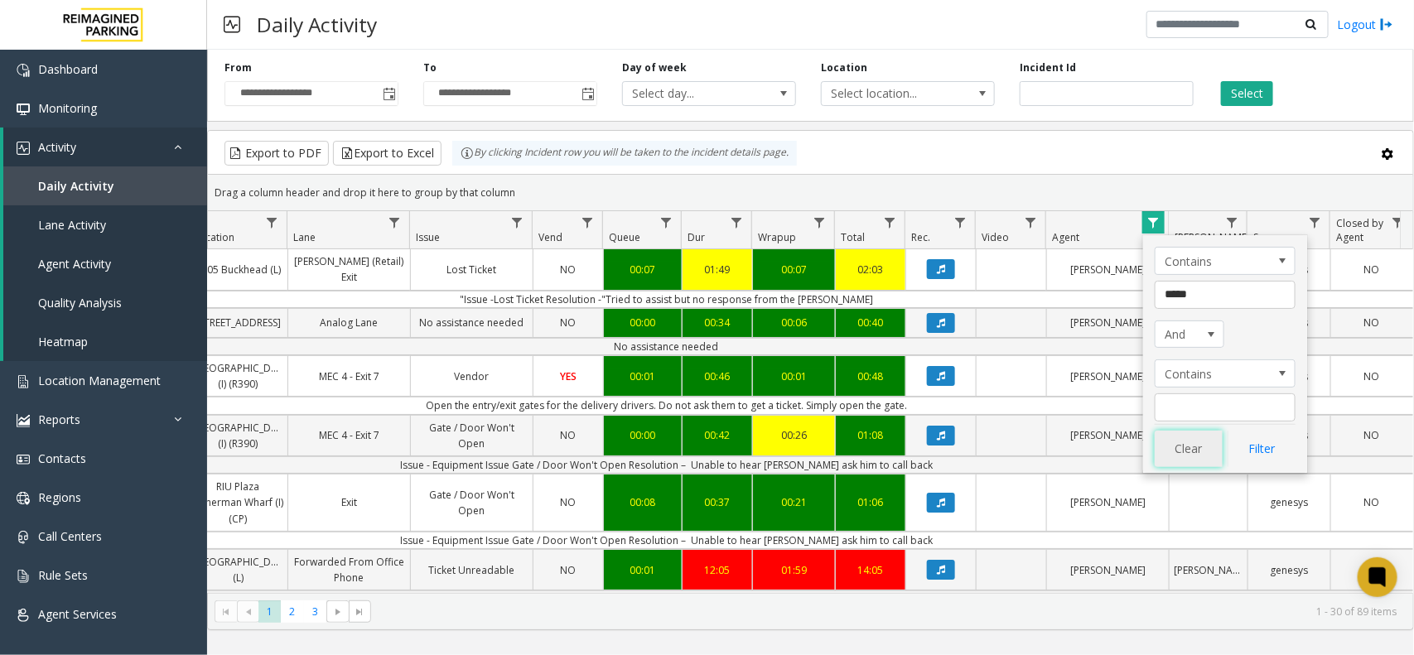
click at [1190, 450] on button "Clear" at bounding box center [1188, 449] width 68 height 36
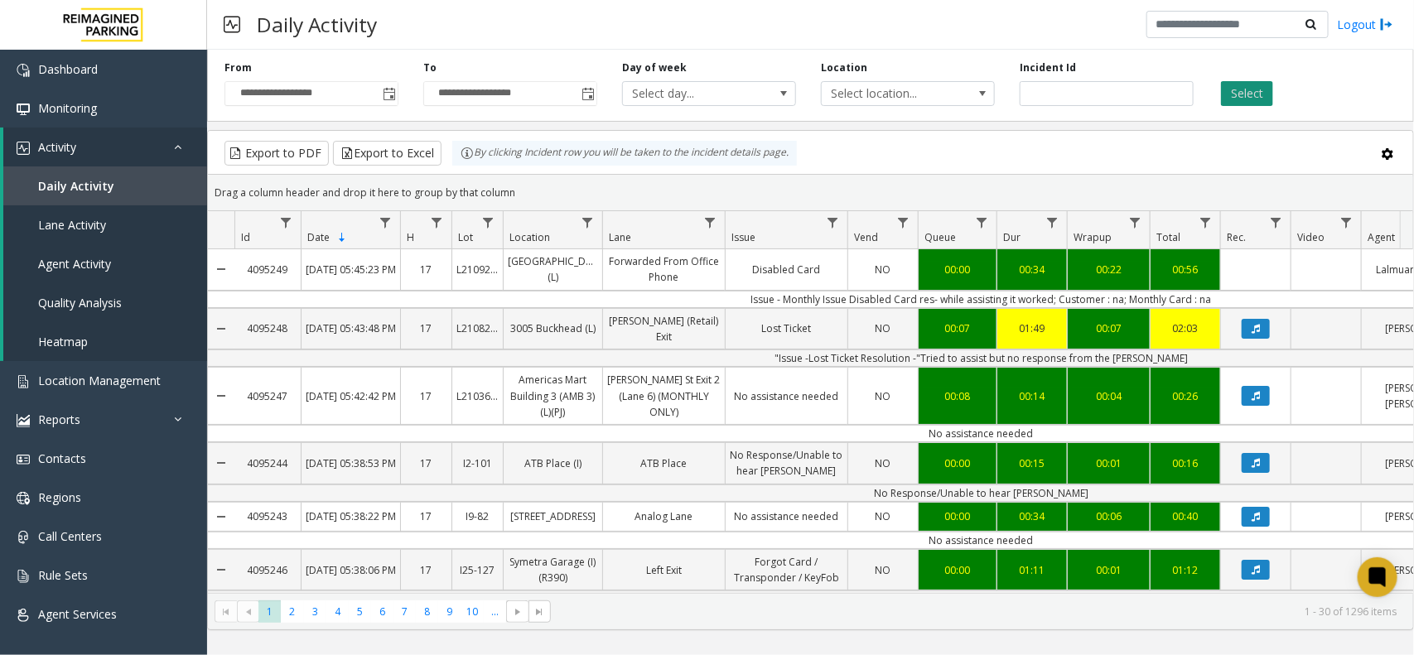
click at [1255, 91] on button "Select" at bounding box center [1247, 93] width 52 height 25
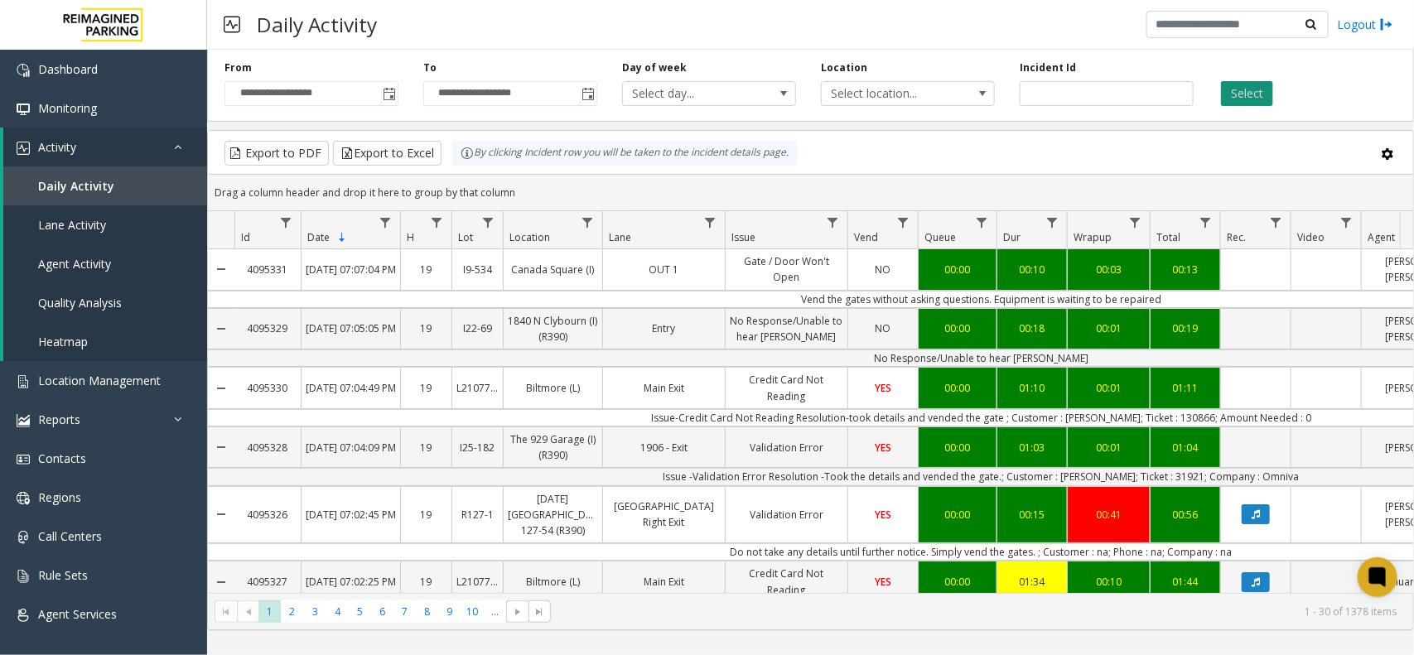
drag, startPoint x: 0, startPoint y: 0, endPoint x: 1238, endPoint y: 89, distance: 1241.2
click at [1238, 89] on button "Select" at bounding box center [1247, 93] width 52 height 25
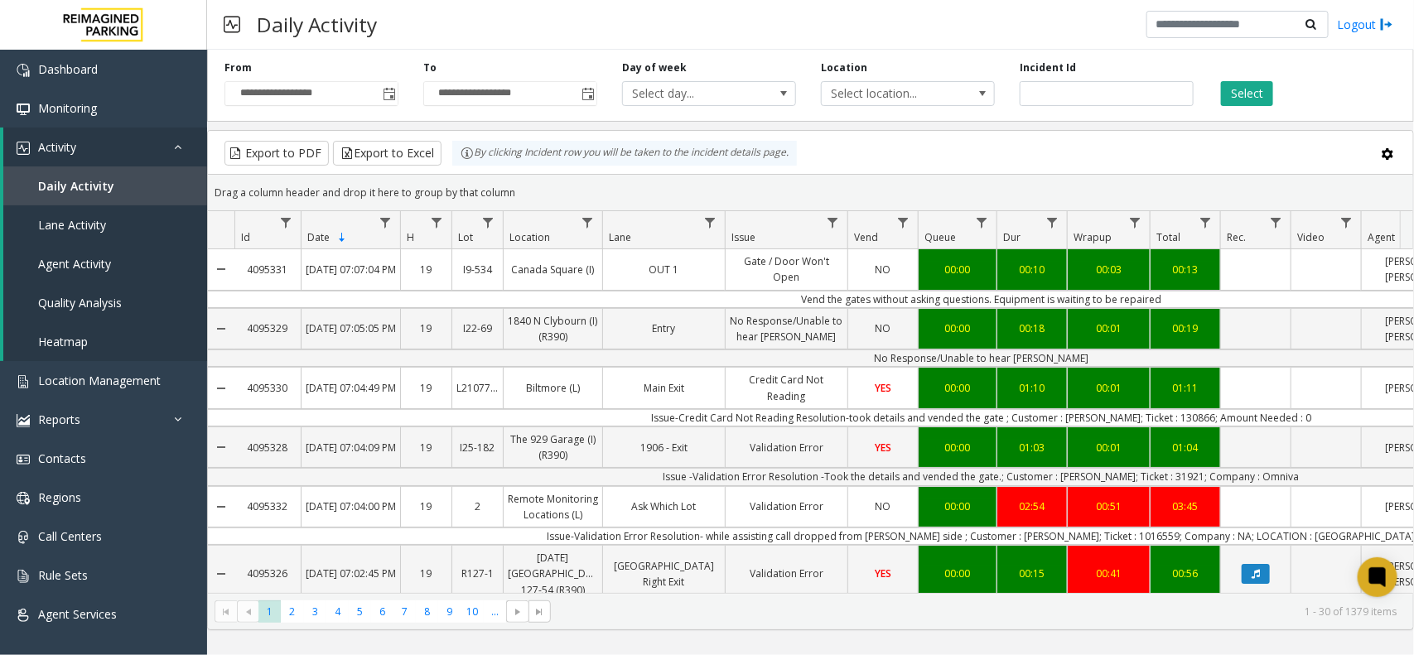
click at [1040, 541] on td "Issue-Validation Error Resolution- while assisting call dropped from [PERSON_NA…" at bounding box center [980, 536] width 1493 height 17
copy td "[PERSON_NAME]"
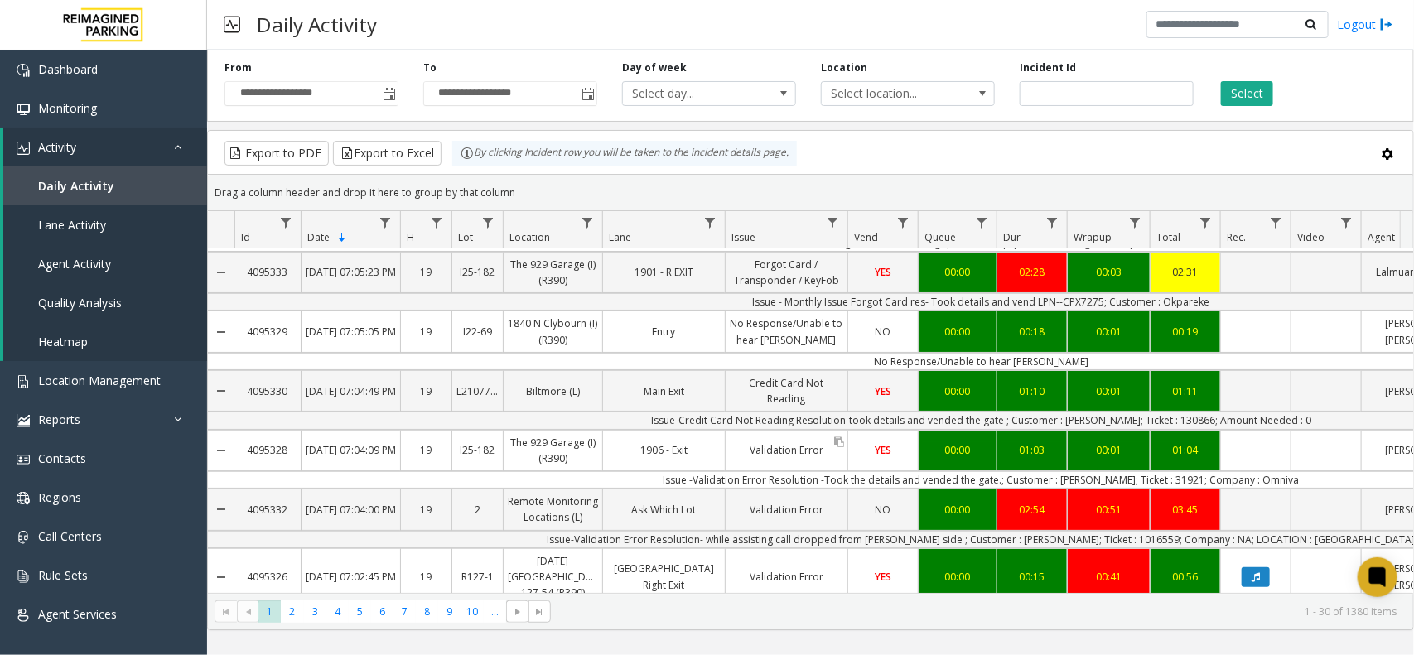
scroll to position [104, 0]
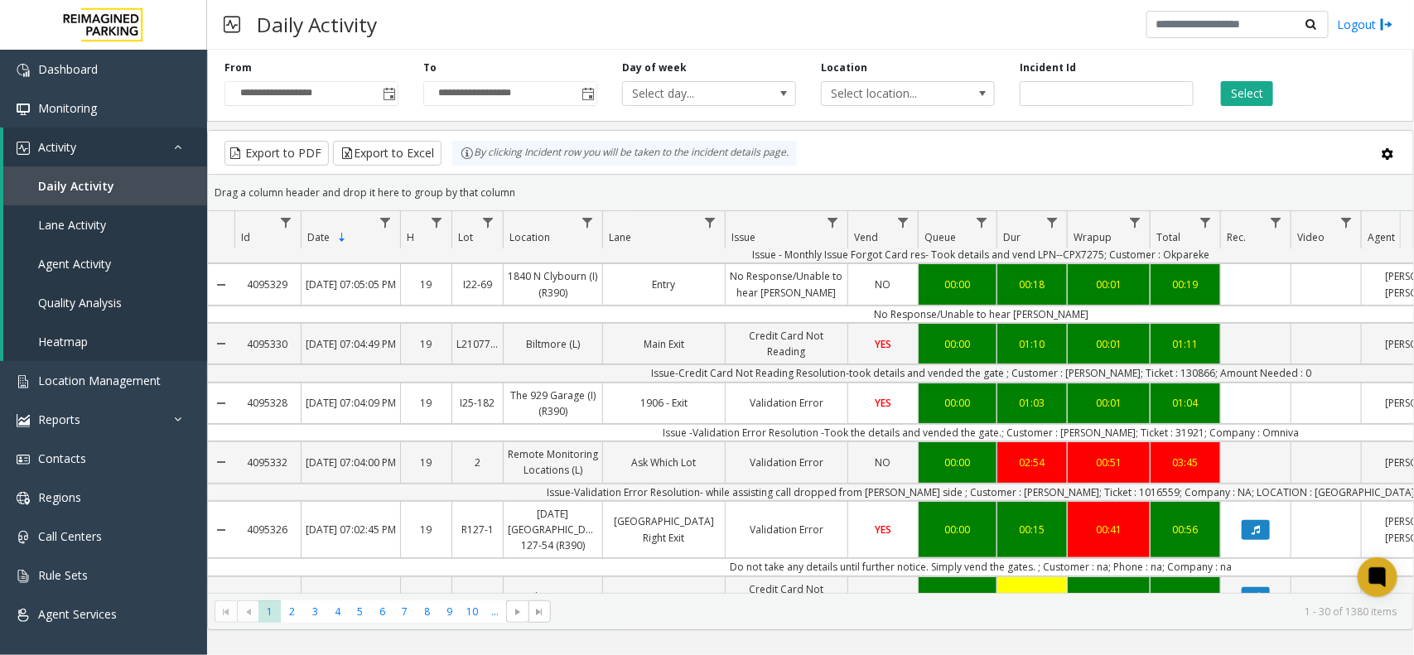
click at [1115, 499] on td "Issue-Validation Error Resolution- while assisting call dropped from [PERSON_NA…" at bounding box center [980, 492] width 1493 height 17
copy td "1016559"
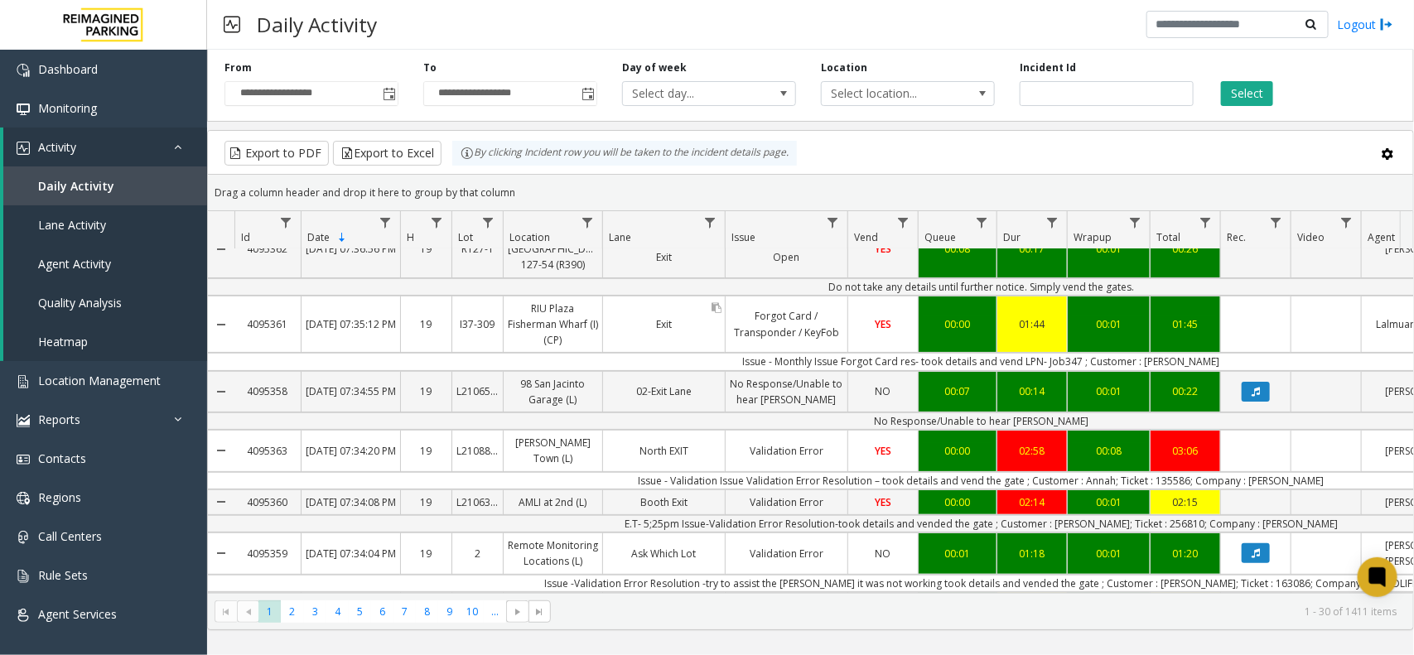
scroll to position [0, 0]
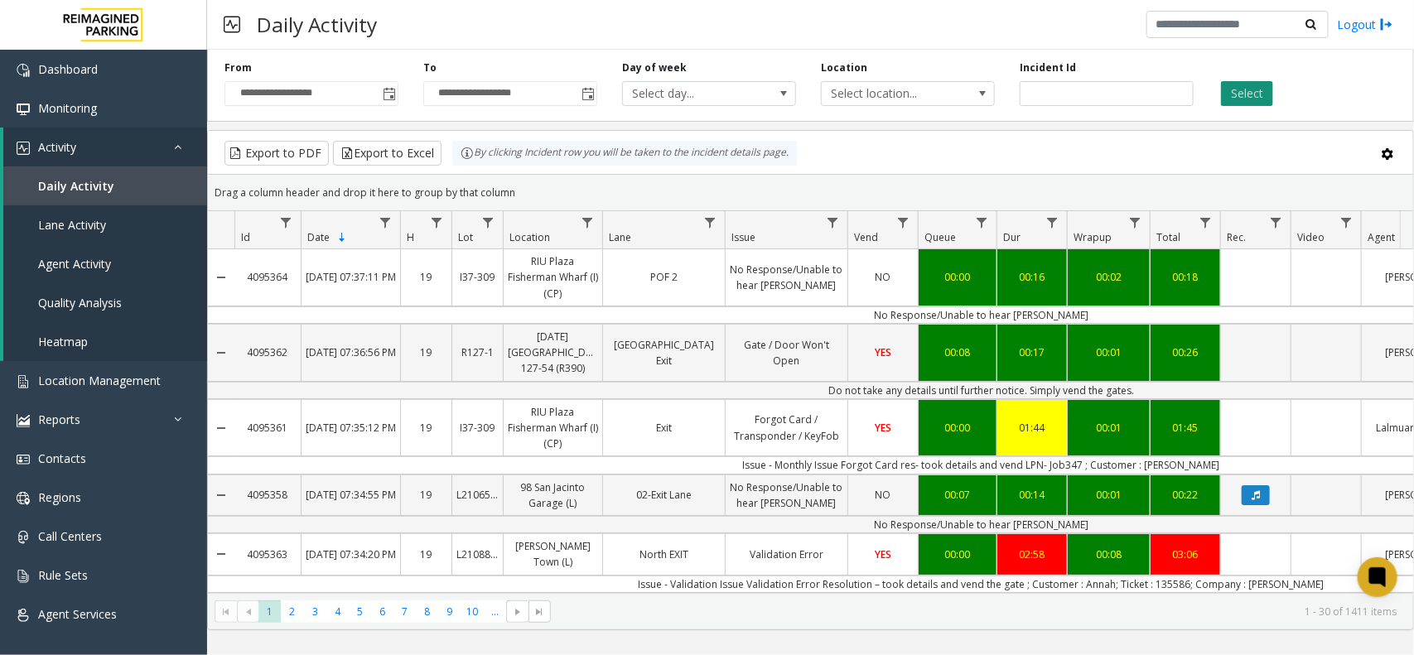
click at [1241, 93] on button "Select" at bounding box center [1247, 93] width 52 height 25
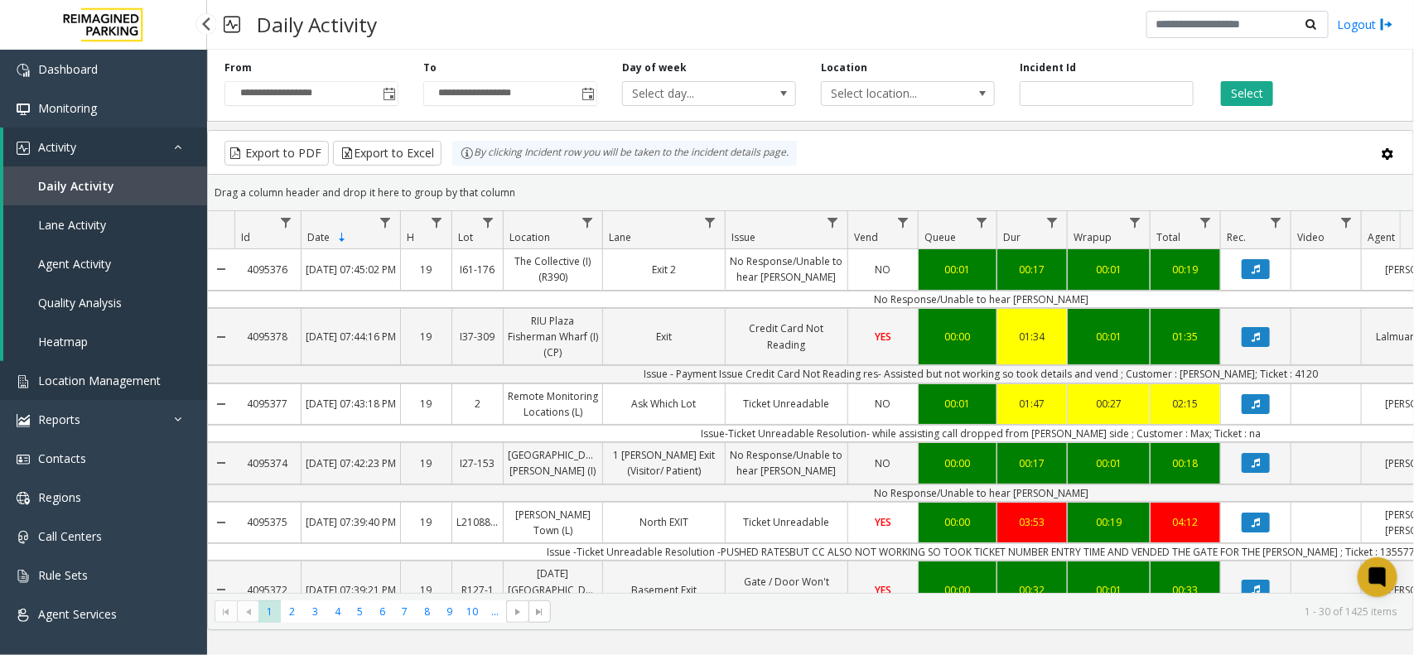
click at [60, 392] on link "Location Management" at bounding box center [103, 380] width 207 height 39
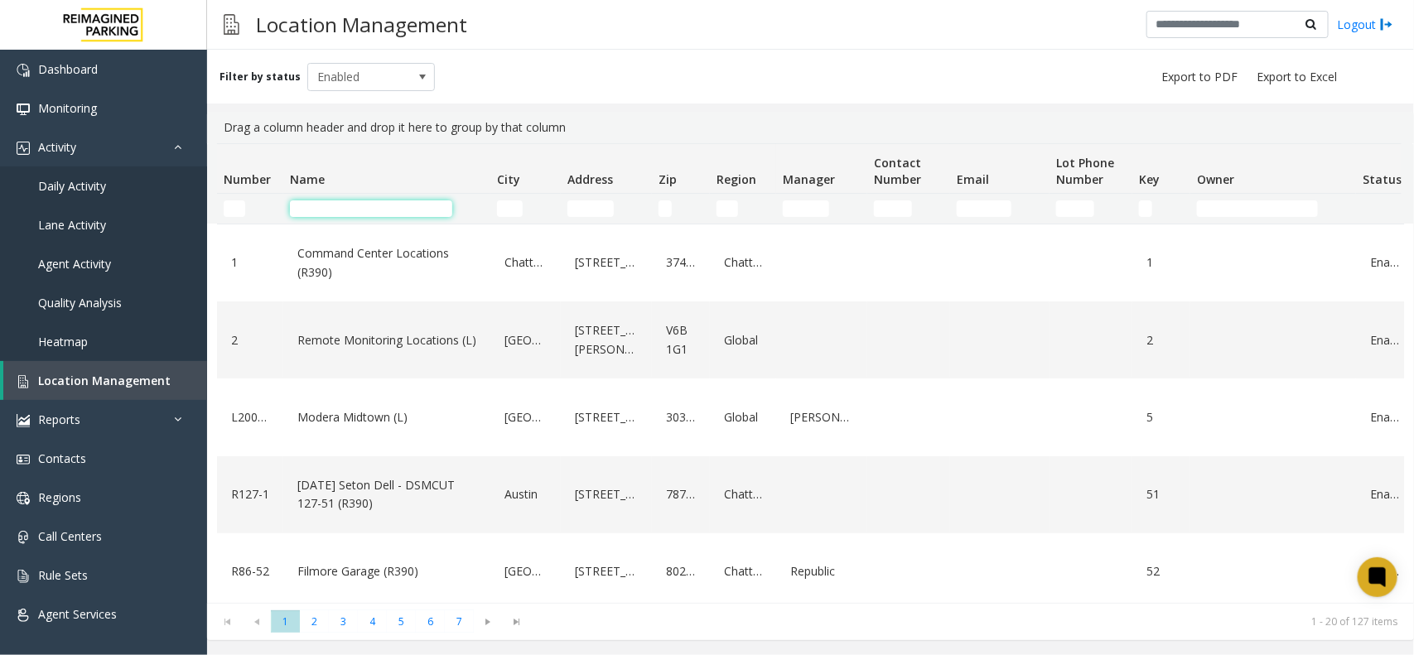
click at [395, 208] on input "Name Filter" at bounding box center [371, 208] width 162 height 17
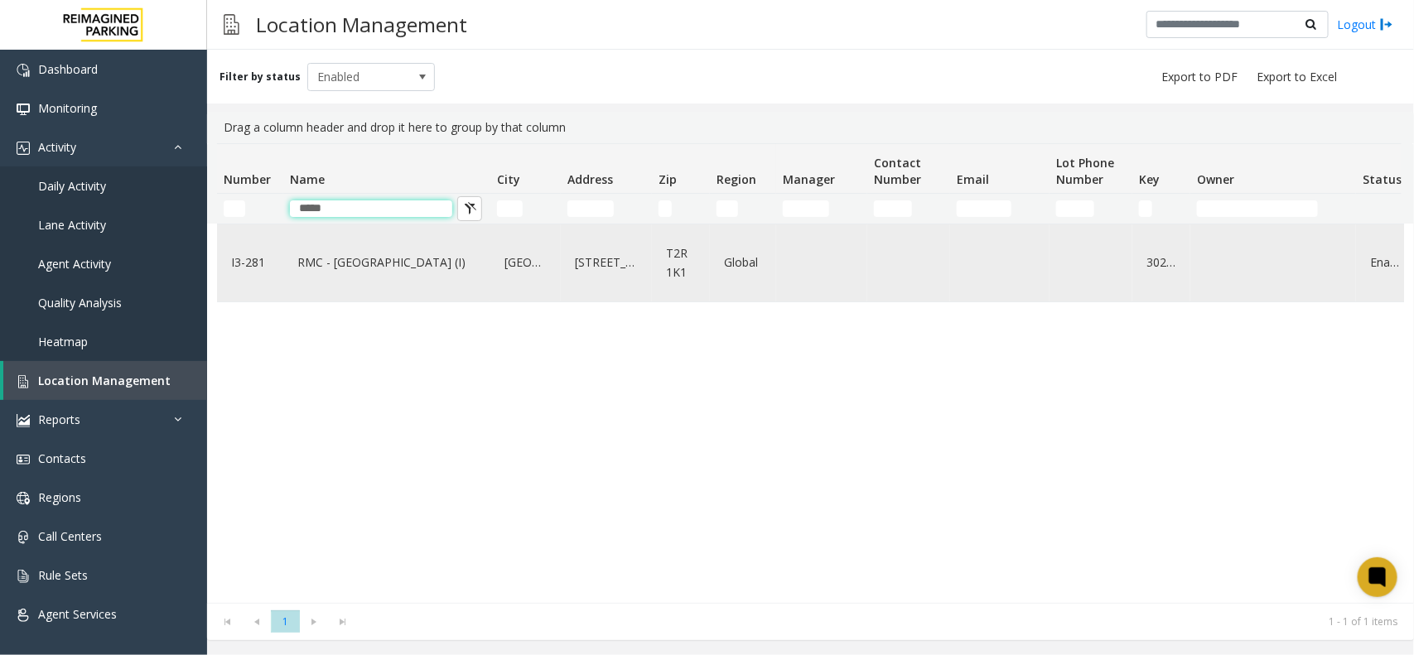
type input "*****"
click at [383, 270] on link "RMC - [GEOGRAPHIC_DATA] (I)" at bounding box center [386, 262] width 187 height 26
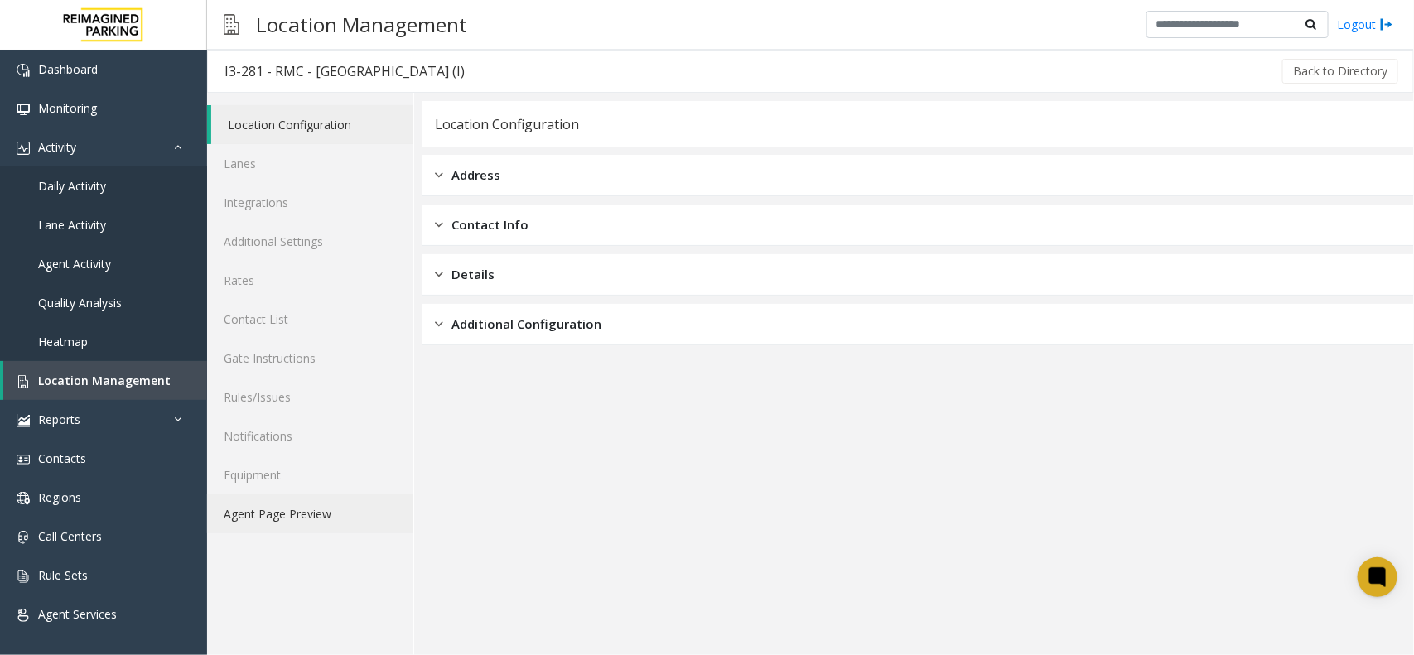
click at [335, 523] on link "Agent Page Preview" at bounding box center [310, 513] width 206 height 39
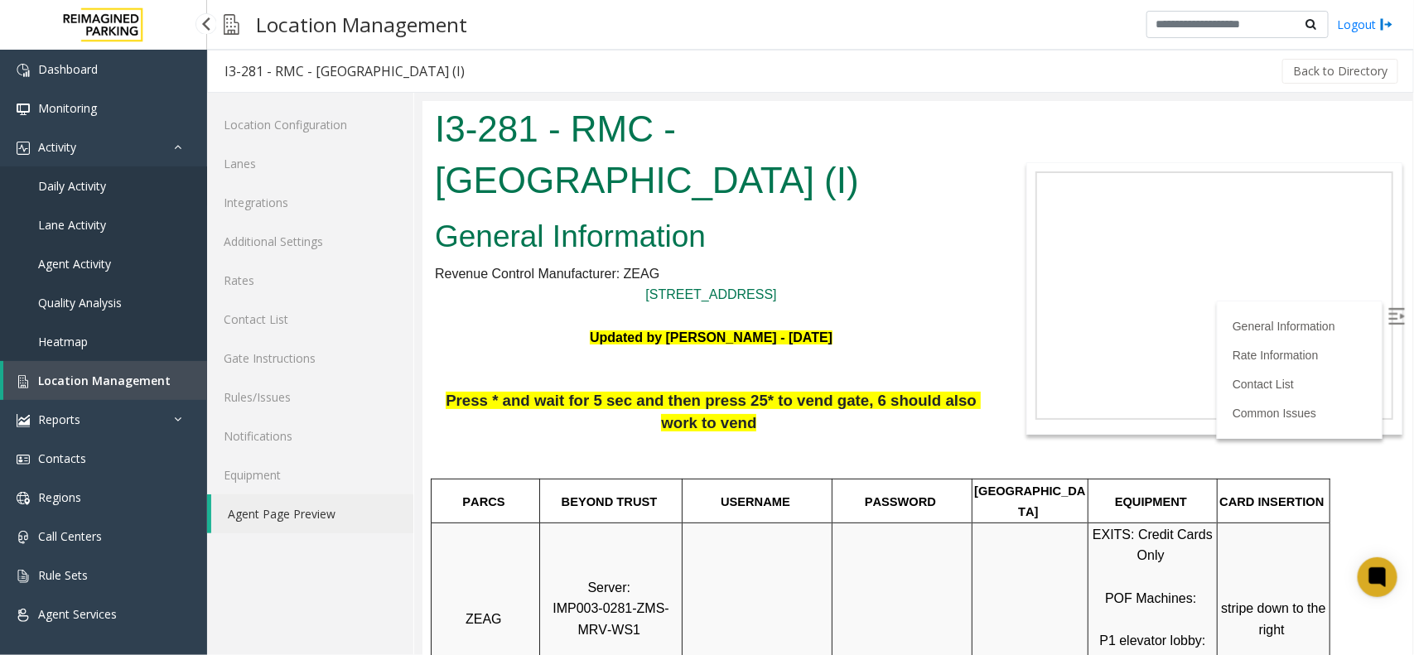
click at [100, 184] on span "Daily Activity" at bounding box center [72, 186] width 68 height 16
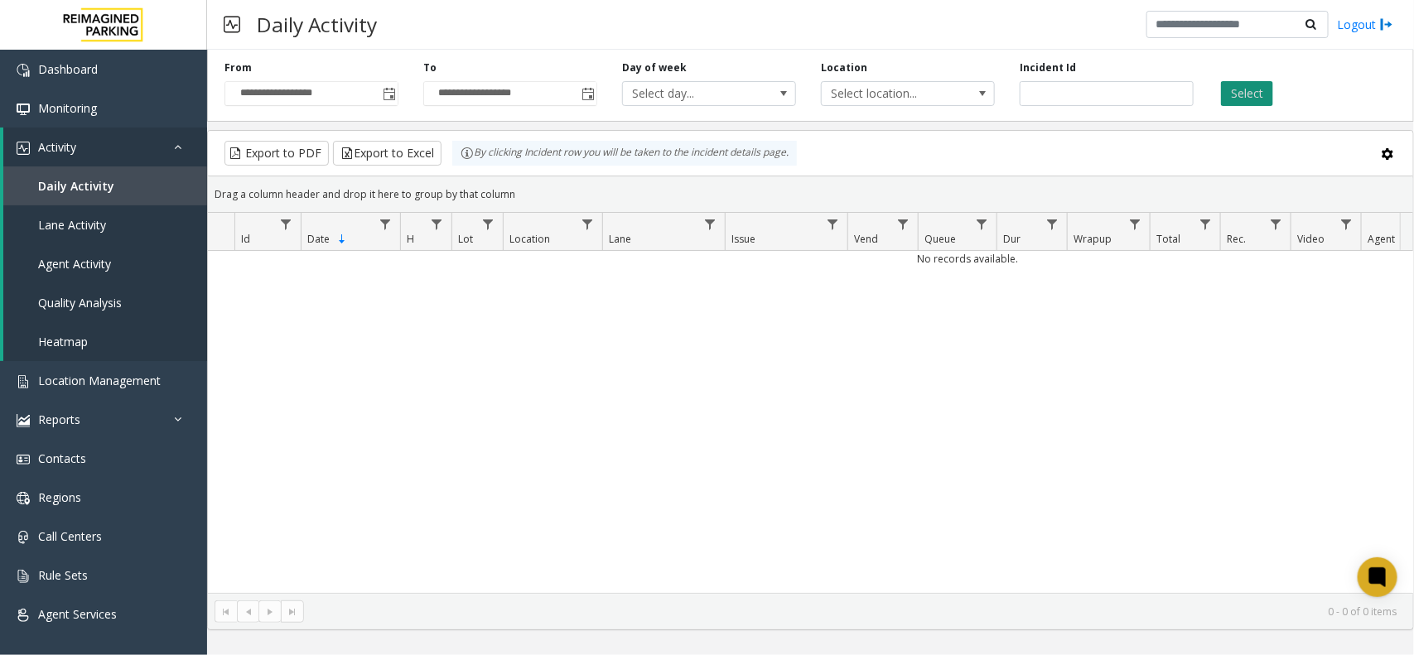
click at [1257, 92] on button "Select" at bounding box center [1247, 93] width 52 height 25
click at [387, 94] on span "Toggle popup" at bounding box center [389, 94] width 13 height 13
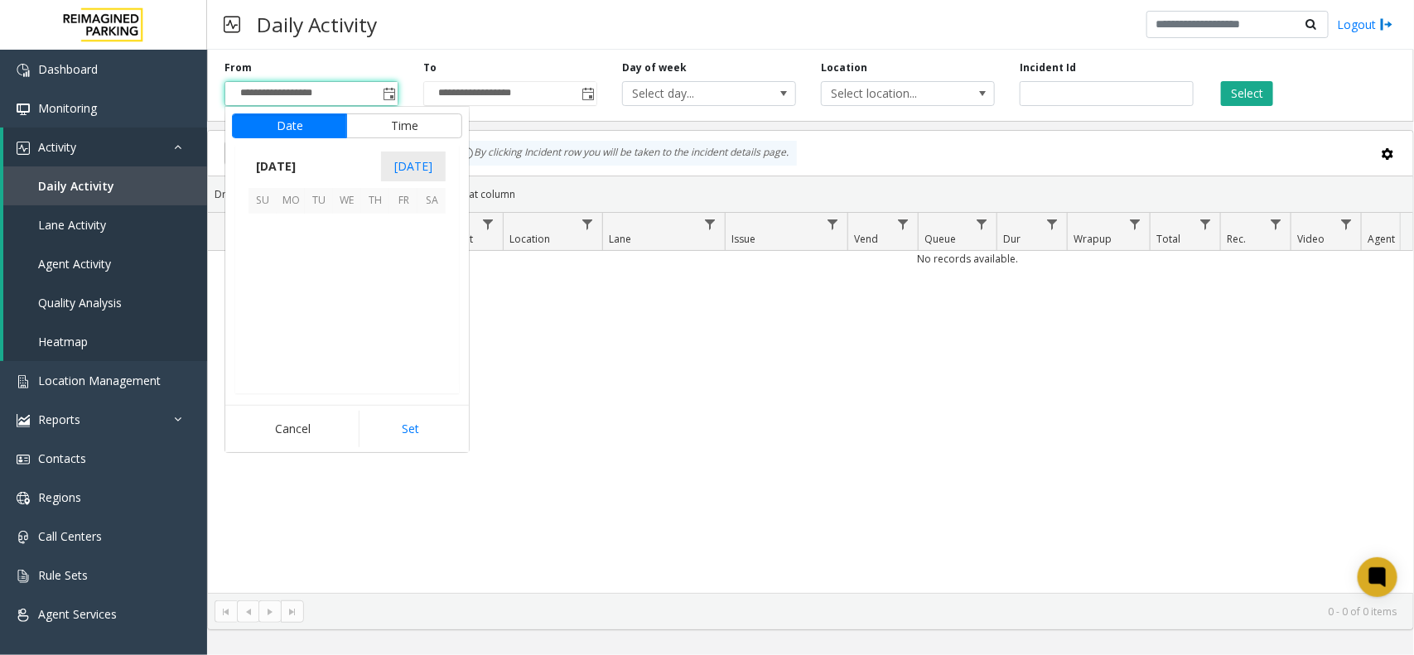
scroll to position [297276, 0]
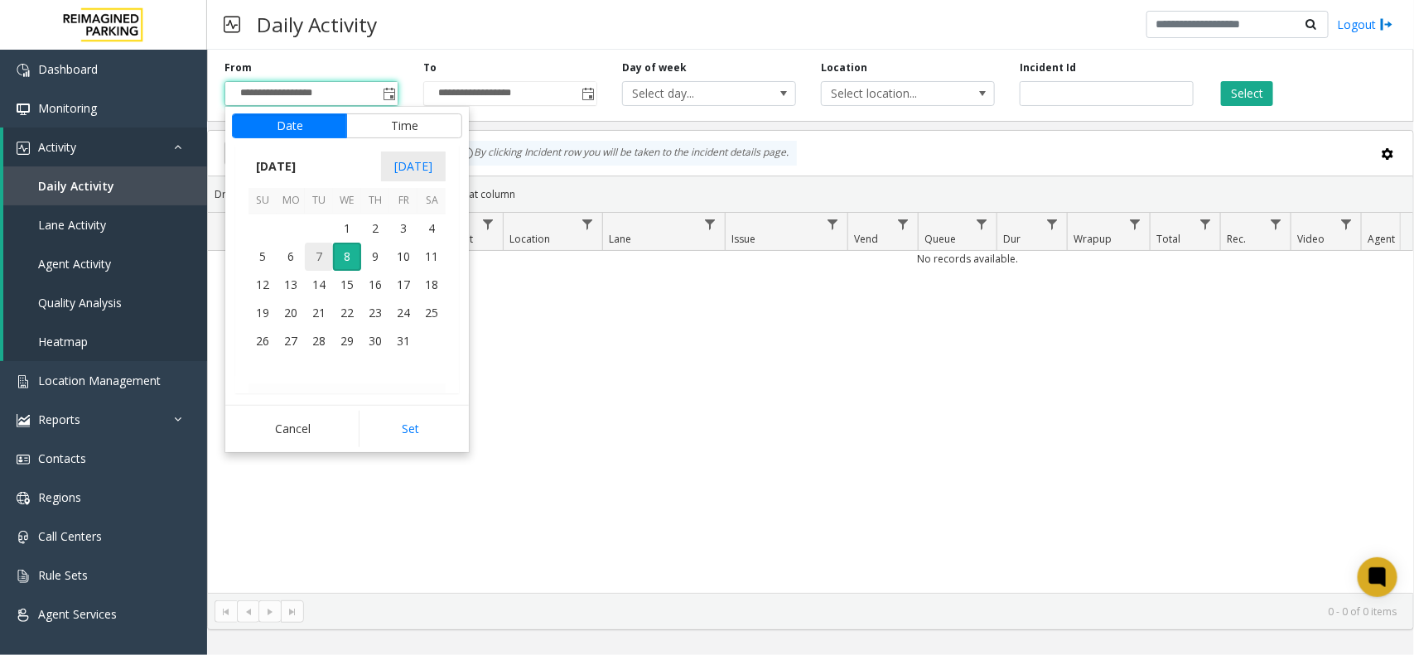
click at [316, 254] on span "7" at bounding box center [319, 257] width 28 height 28
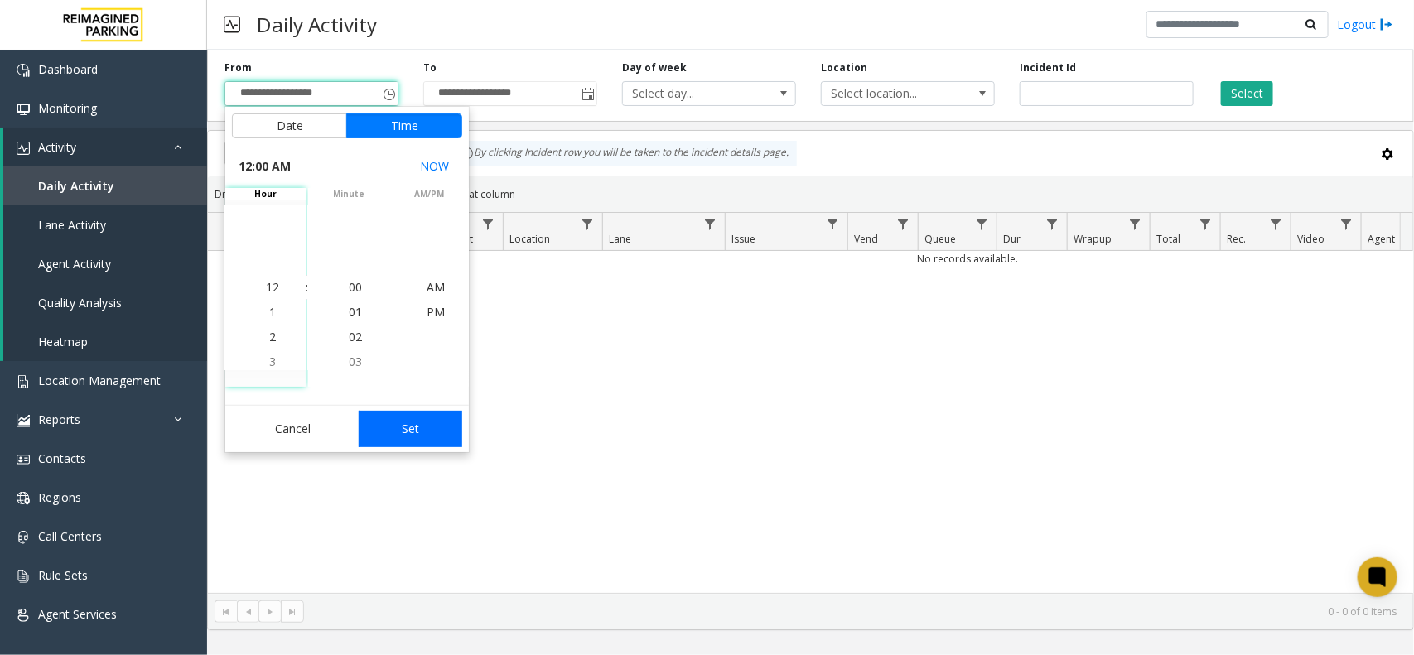
click at [407, 431] on button "Set" at bounding box center [411, 429] width 104 height 36
type input "**********"
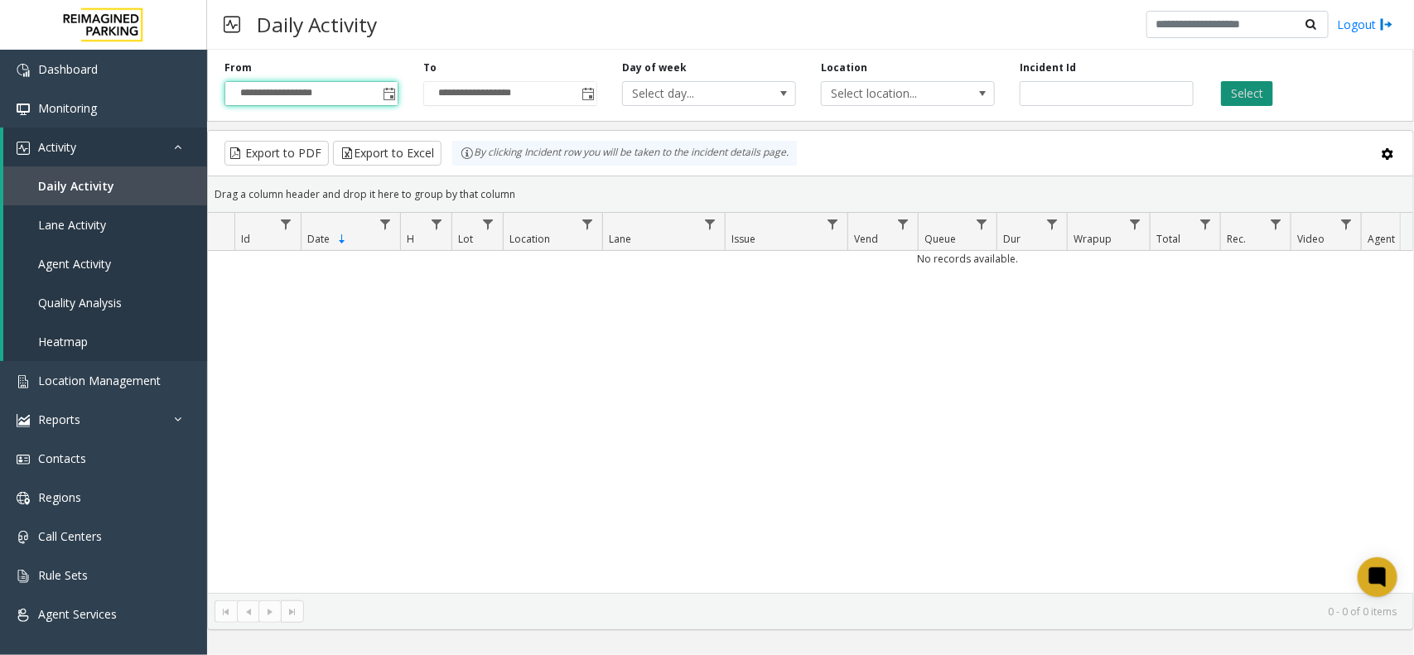
click at [1253, 99] on button "Select" at bounding box center [1247, 93] width 52 height 25
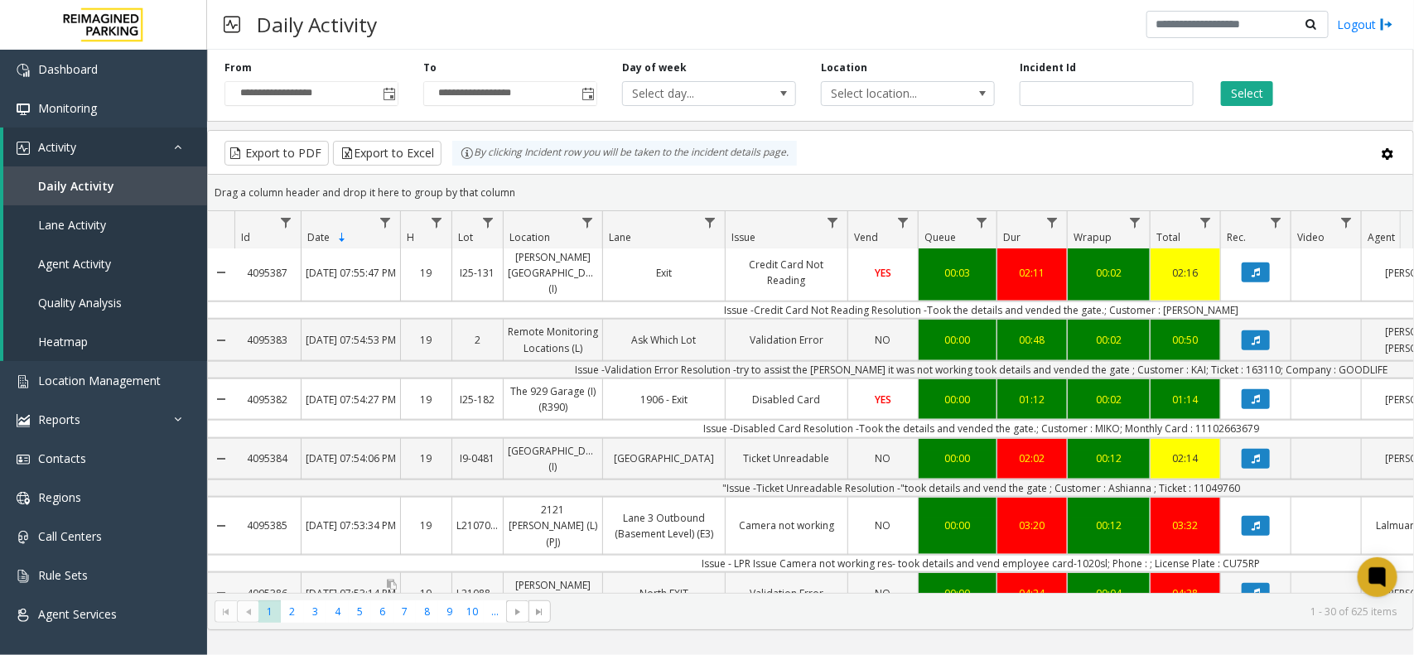
scroll to position [725, 0]
